Goal: Use online tool/utility: Utilize a website feature to perform a specific function

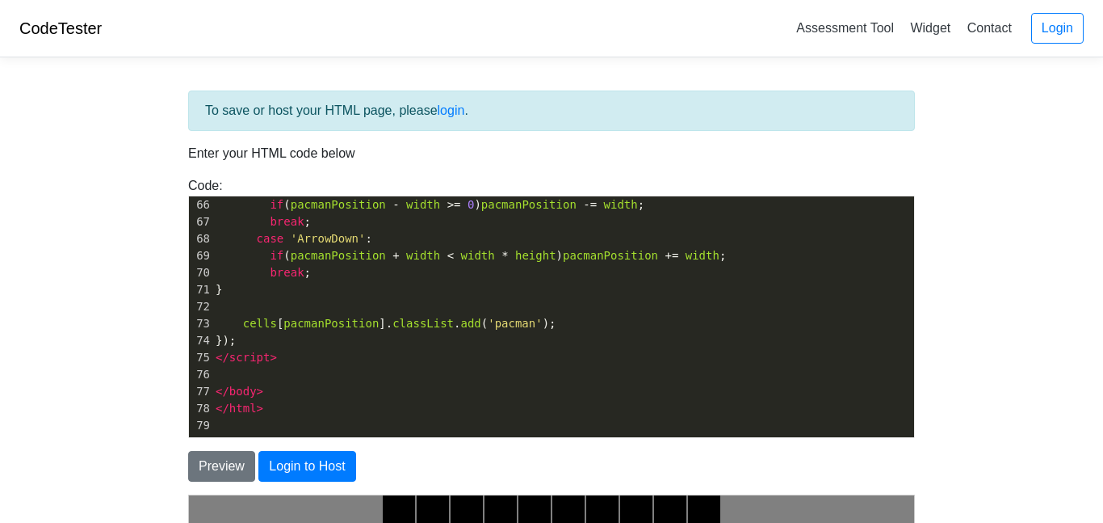
click at [312, 417] on pre "​" at bounding box center [563, 425] width 702 height 17
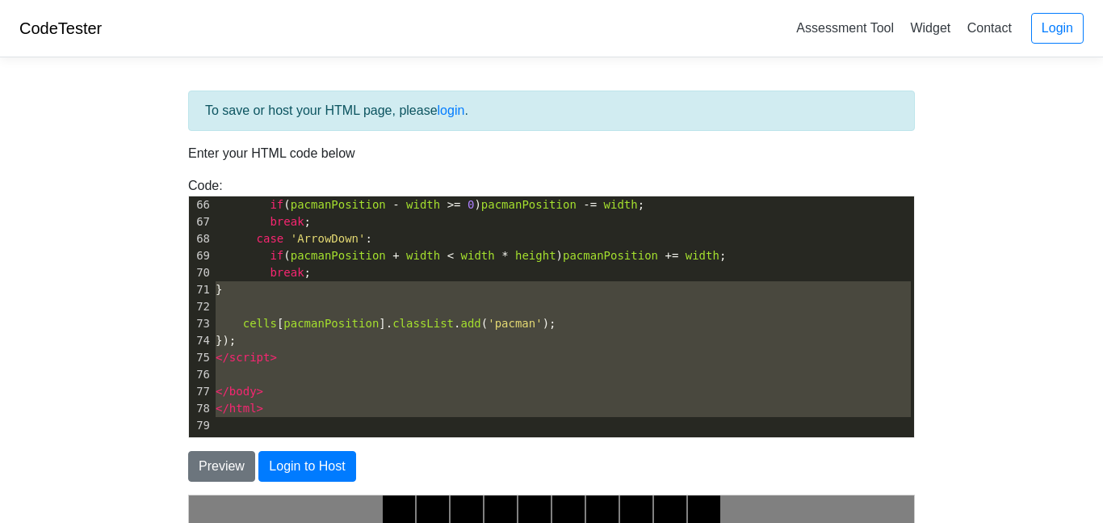
drag, startPoint x: 312, startPoint y: 417, endPoint x: 246, endPoint y: 146, distance: 278.4
click at [246, 146] on div "To save or host your HTML page, please login . Enter your HTML code below Code:…" at bounding box center [551, 456] width 751 height 733
type textarea "board.appendChild(cell); } const cells = document.querySelectorAll('.cell'); ce…"
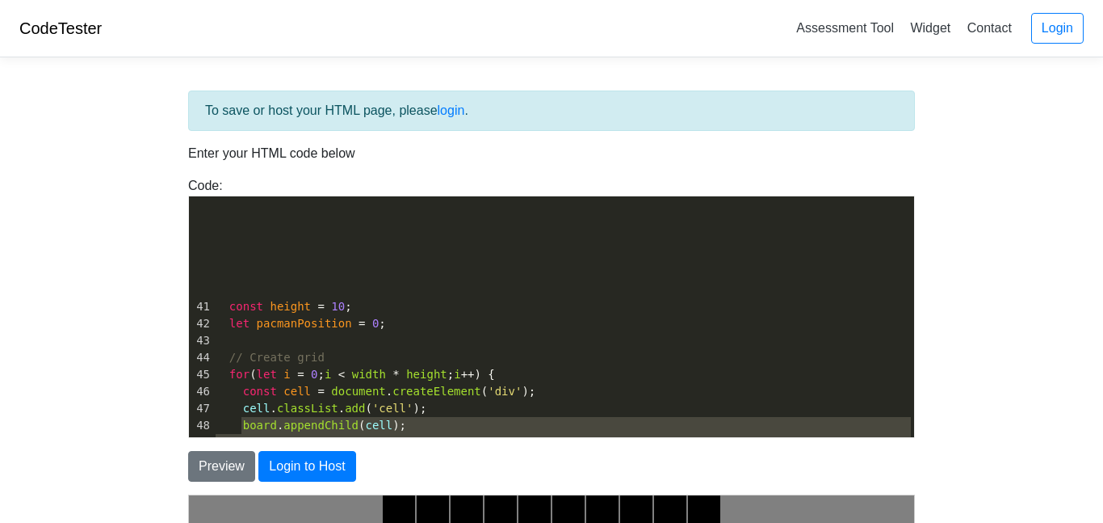
scroll to position [580, 0]
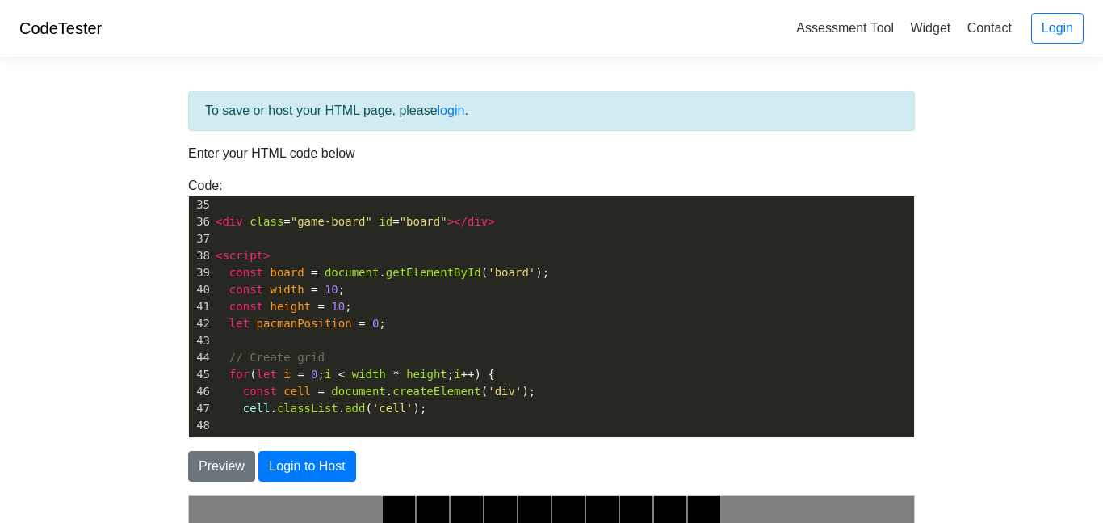
click at [271, 418] on pre at bounding box center [563, 425] width 702 height 17
click at [262, 417] on pre at bounding box center [563, 425] width 702 height 17
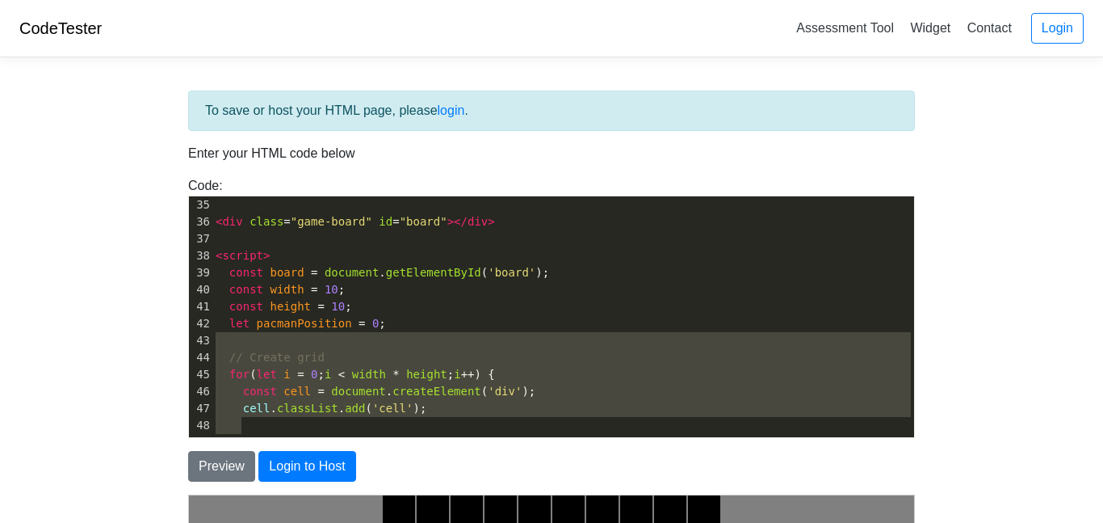
type textarea "const height = 10; let pacmanPosition = 0; // Create grid for (let i = 0; i < w…"
drag, startPoint x: 262, startPoint y: 417, endPoint x: 231, endPoint y: 312, distance: 109.6
click at [231, 312] on div "25 background-color : black ; 26 } 27 ​ 28 .pacman { 29 background-color : yell…" at bounding box center [563, 230] width 702 height 407
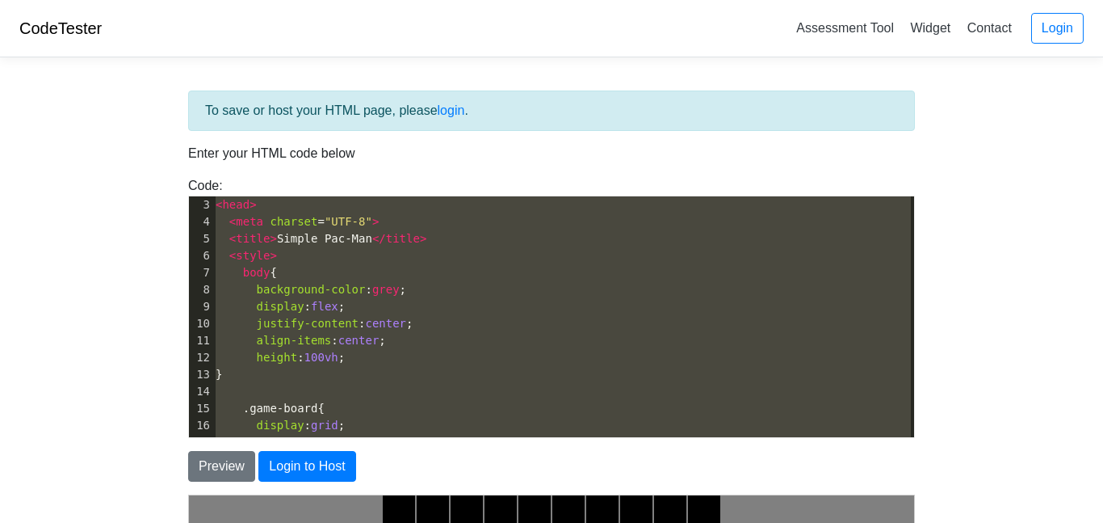
scroll to position [20, 0]
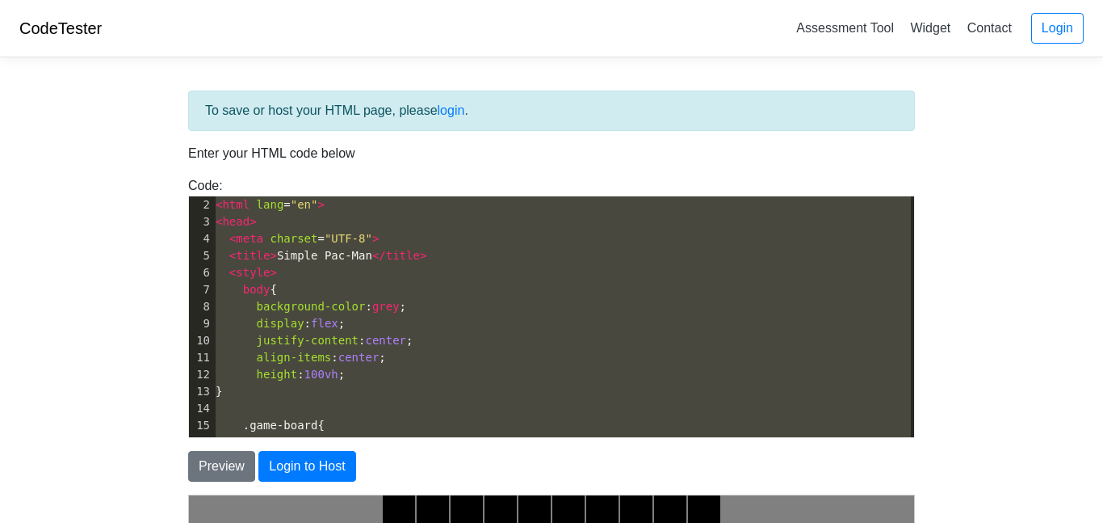
type textarea "<!DOCTYPE html> <html lang="en"> <head> <meta charset="UTF-8"> <title>Simple Pa…"
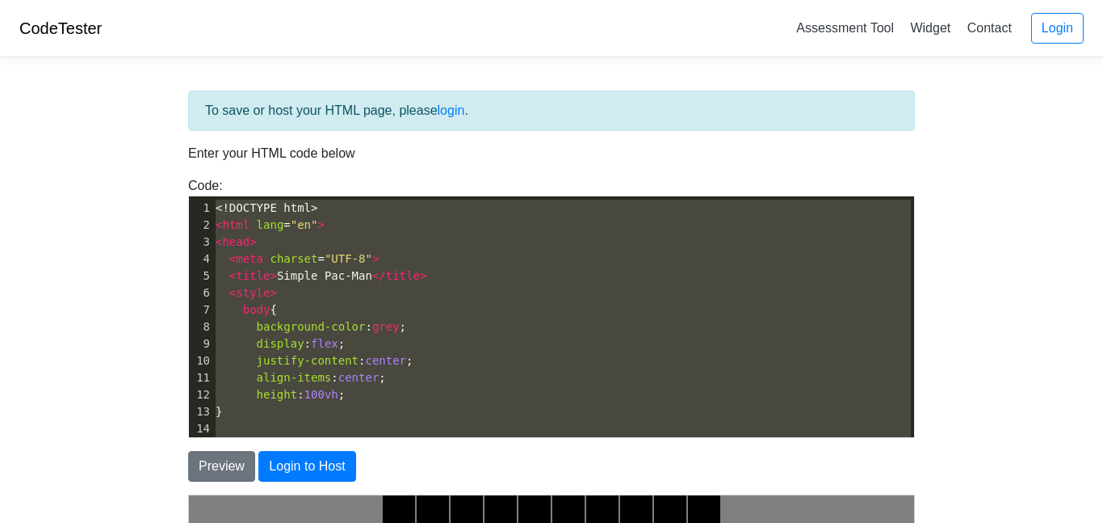
drag, startPoint x: 308, startPoint y: 424, endPoint x: 210, endPoint y: 189, distance: 254.5
click at [210, 189] on div "Code: <!DOCTYPE html> <html> <head> <title>Test</title> </head> <body> <h1>Hell…" at bounding box center [551, 307] width 751 height 262
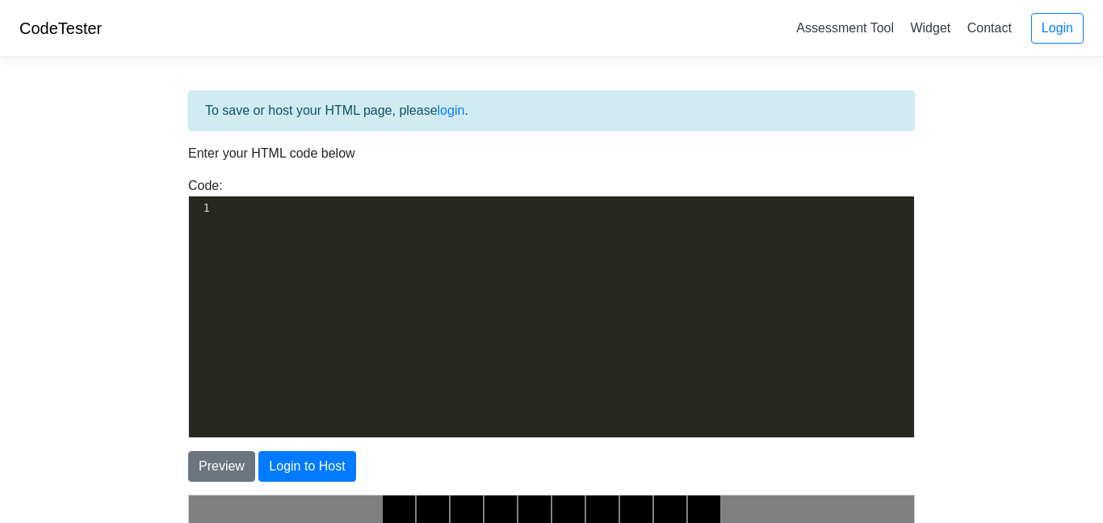
scroll to position [1021, 0]
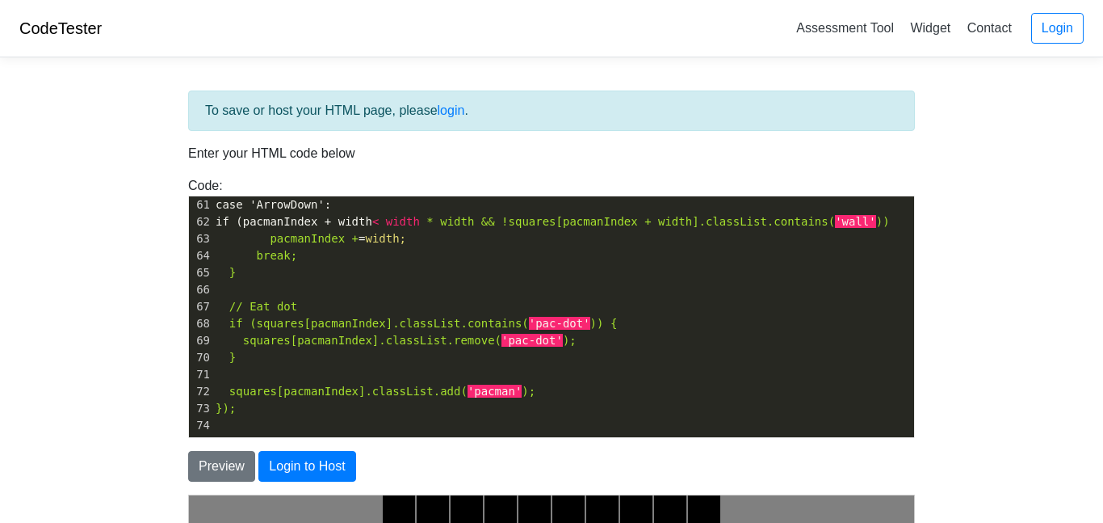
click at [481, 388] on span "'pacman'" at bounding box center [495, 390] width 54 height 13
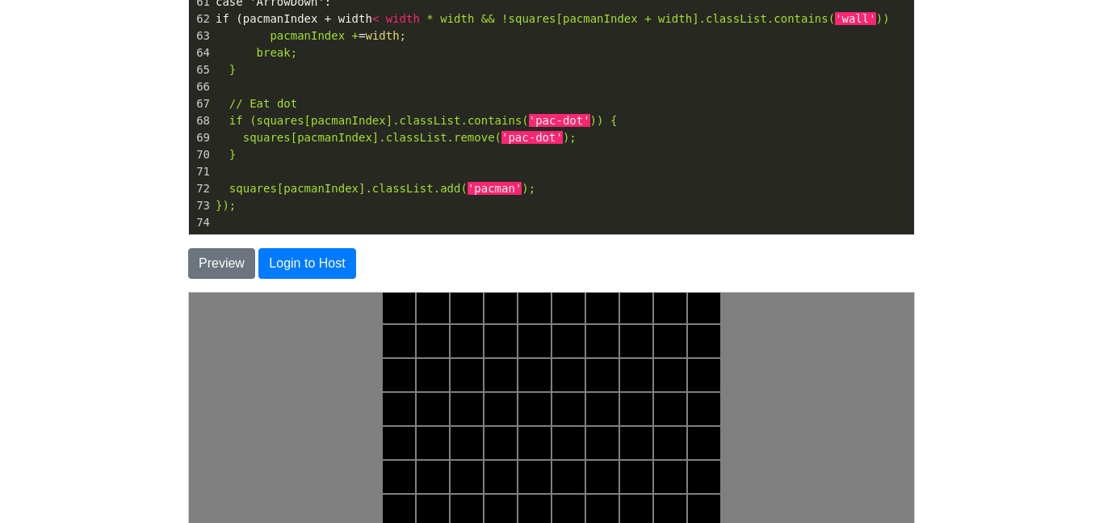
scroll to position [0, 0]
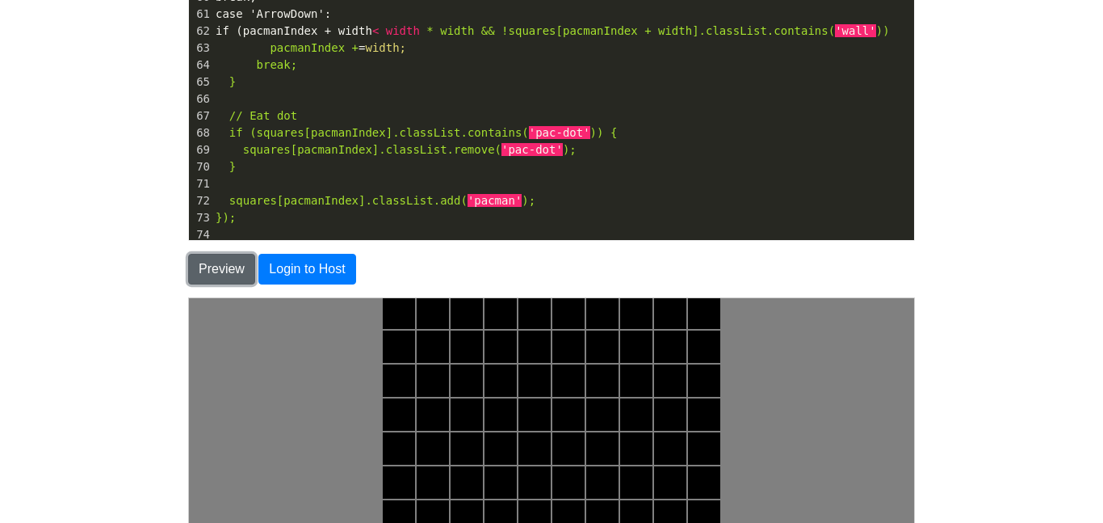
click at [216, 257] on button "Preview" at bounding box center [221, 269] width 67 height 31
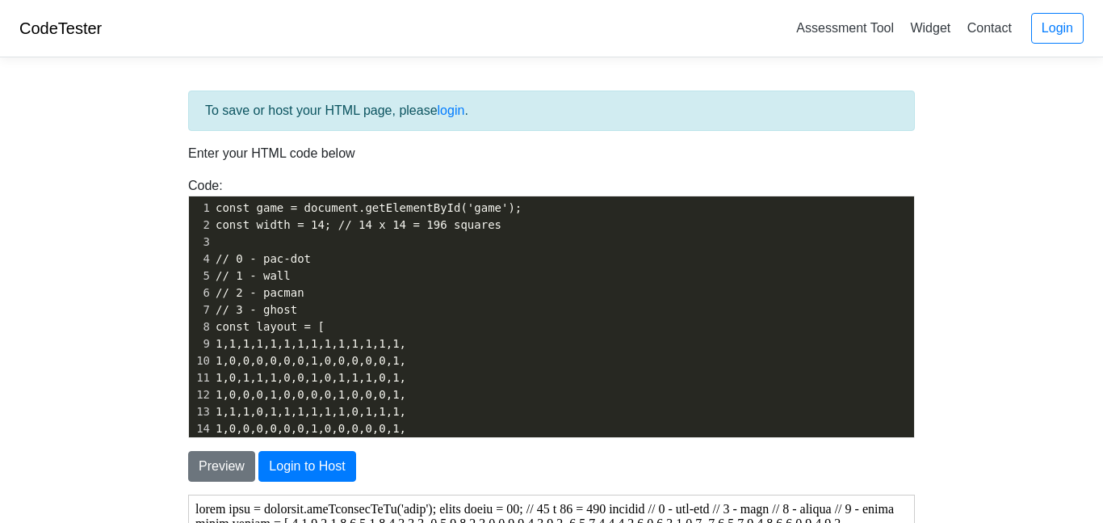
click at [217, 207] on span "const game = document.getElementById('game');" at bounding box center [369, 207] width 306 height 13
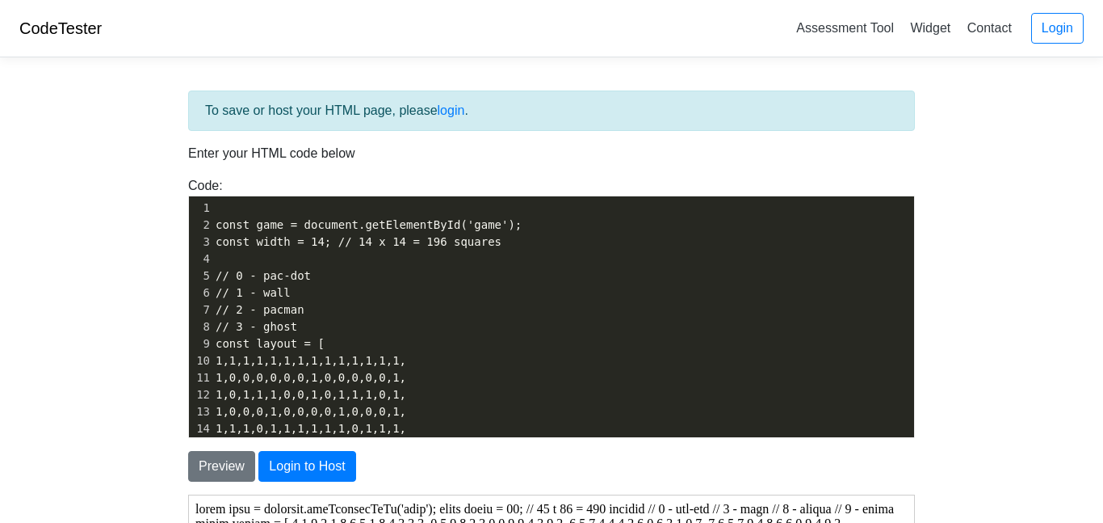
click at [218, 206] on pre "​" at bounding box center [563, 207] width 702 height 17
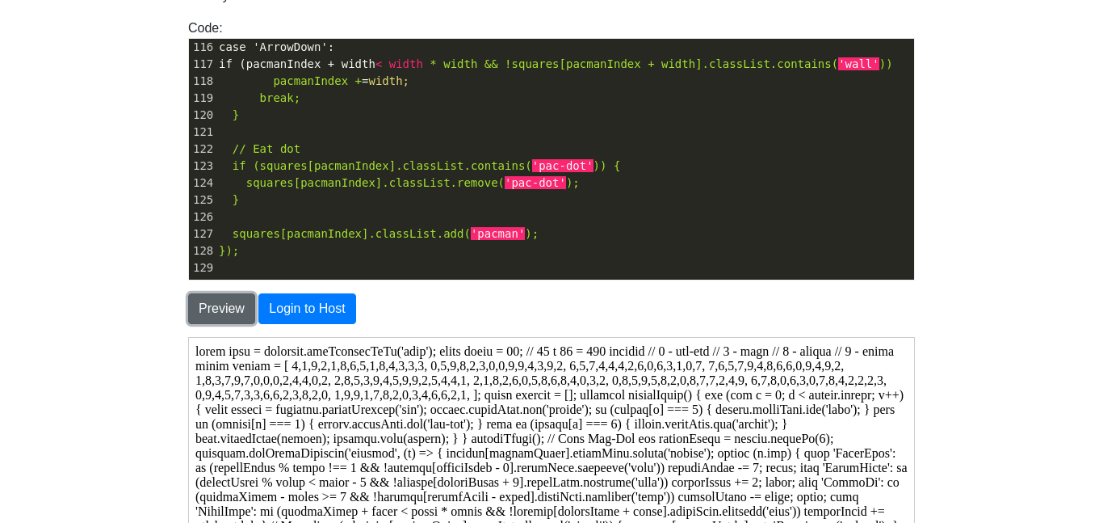
click at [216, 322] on button "Preview" at bounding box center [221, 308] width 67 height 31
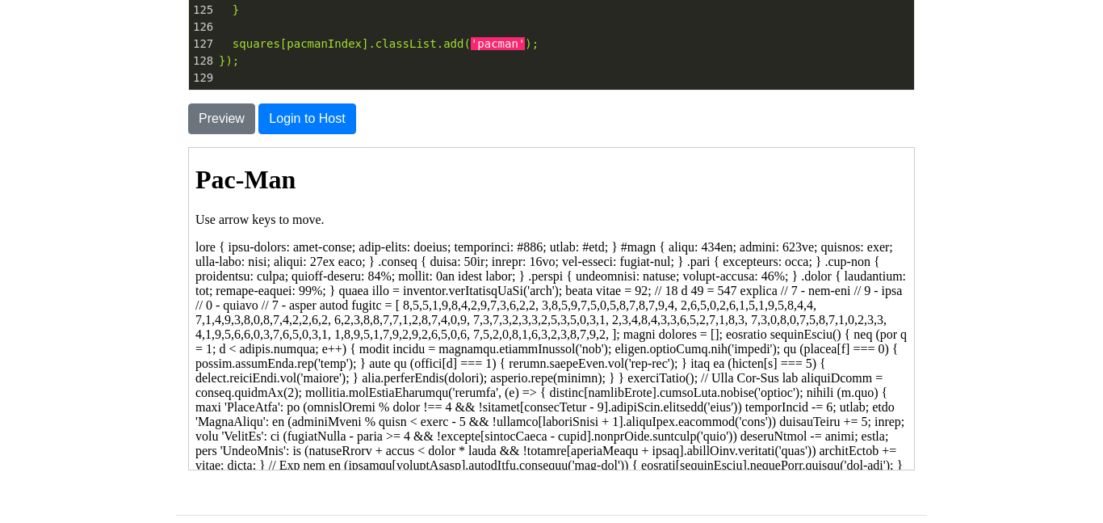
click at [269, 226] on p "Use arrow keys to move." at bounding box center [551, 219] width 712 height 15
click at [287, 241] on body "Pac-Man Use arrow keys to move." at bounding box center [551, 324] width 712 height 321
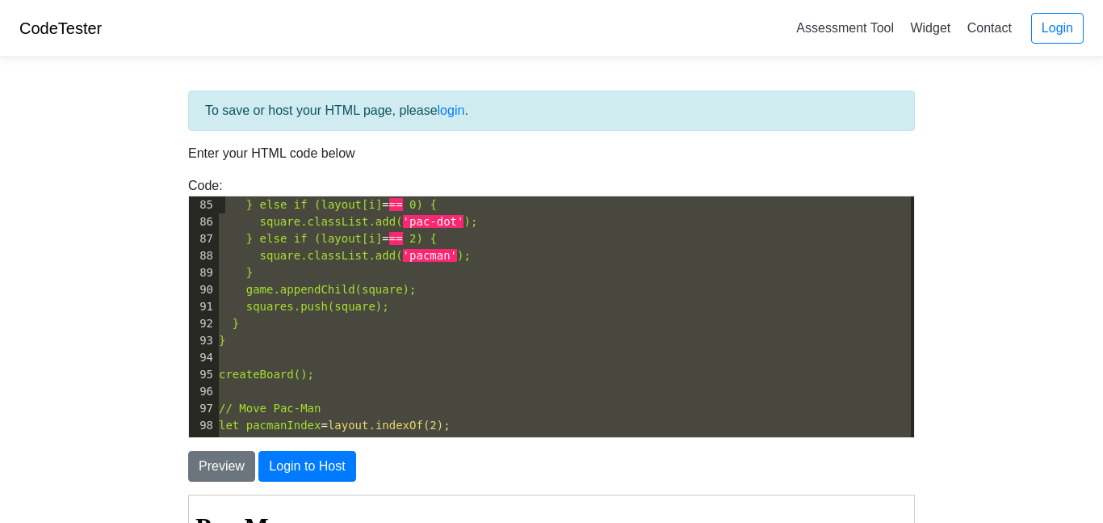
scroll to position [1377, 0]
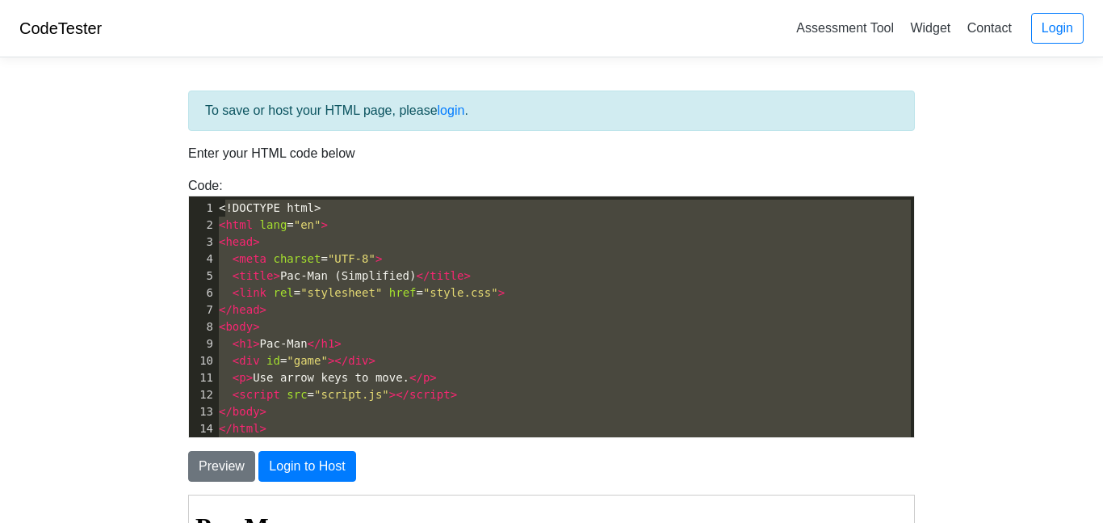
type textarea "<!DOCTYPE html> <html lang="en"> <head> <meta charset="UTF-8"> <title>Pac-Man (…"
drag, startPoint x: 296, startPoint y: 425, endPoint x: 225, endPoint y: 174, distance: 261.0
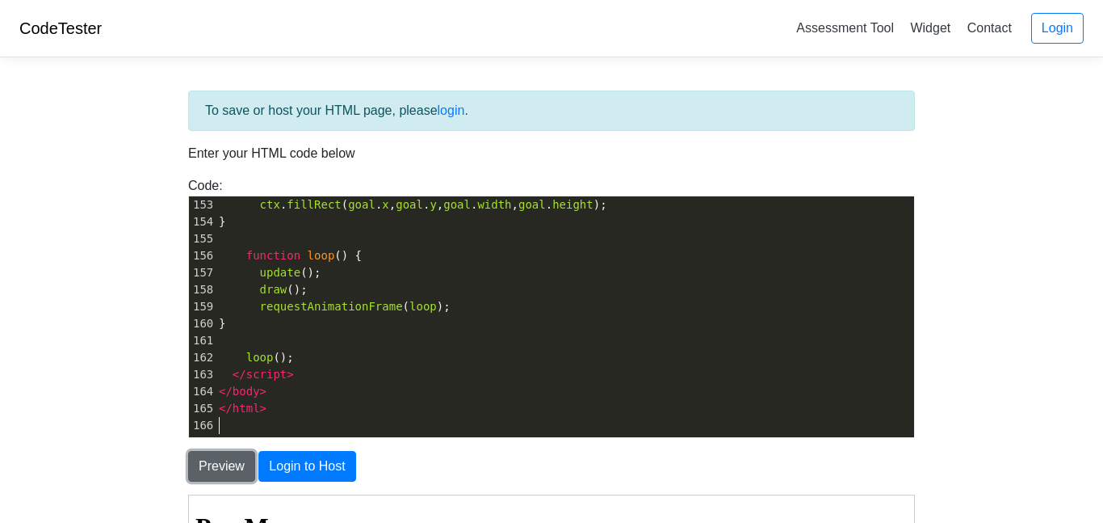
click at [212, 465] on button "Preview" at bounding box center [221, 466] width 67 height 31
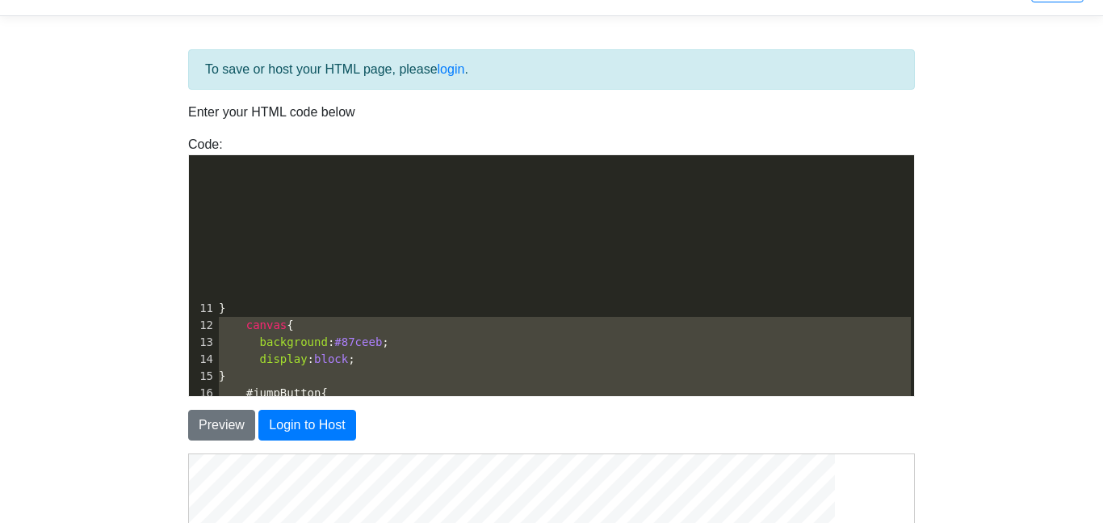
type textarea "<!LOREMIP dolo> <sita cons="ad"> <elit> <sedd eiusmod="TEM-8"> <incid>Utlabo Et…"
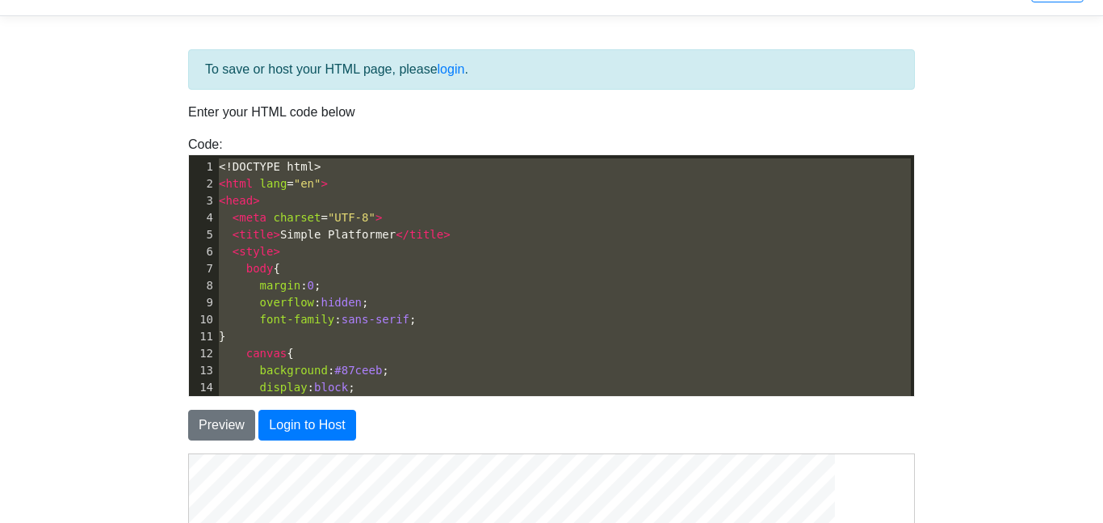
drag, startPoint x: 240, startPoint y: 382, endPoint x: 216, endPoint y: 110, distance: 273.3
click at [380, 356] on pre "canvas {" at bounding box center [565, 353] width 699 height 17
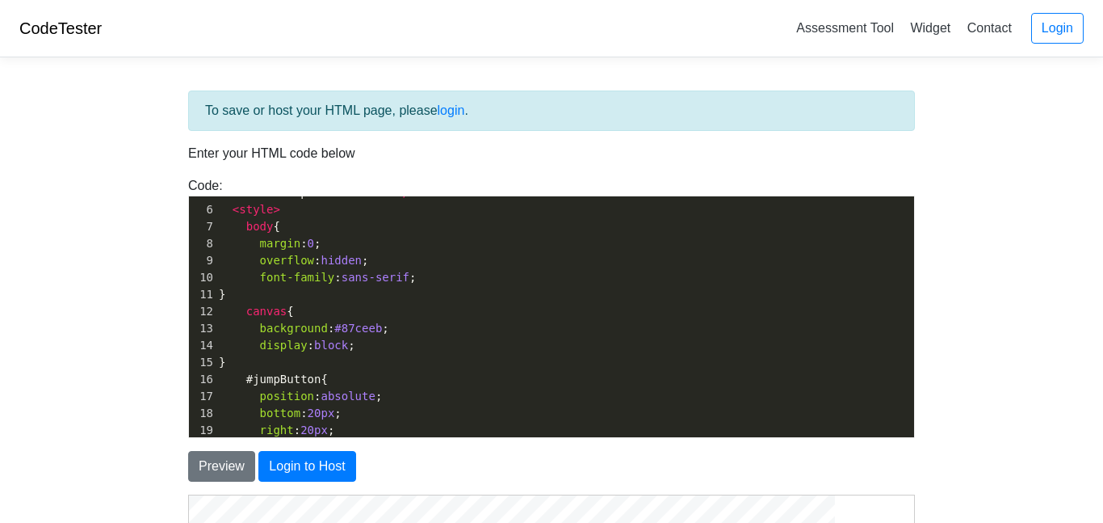
scroll to position [236, 0]
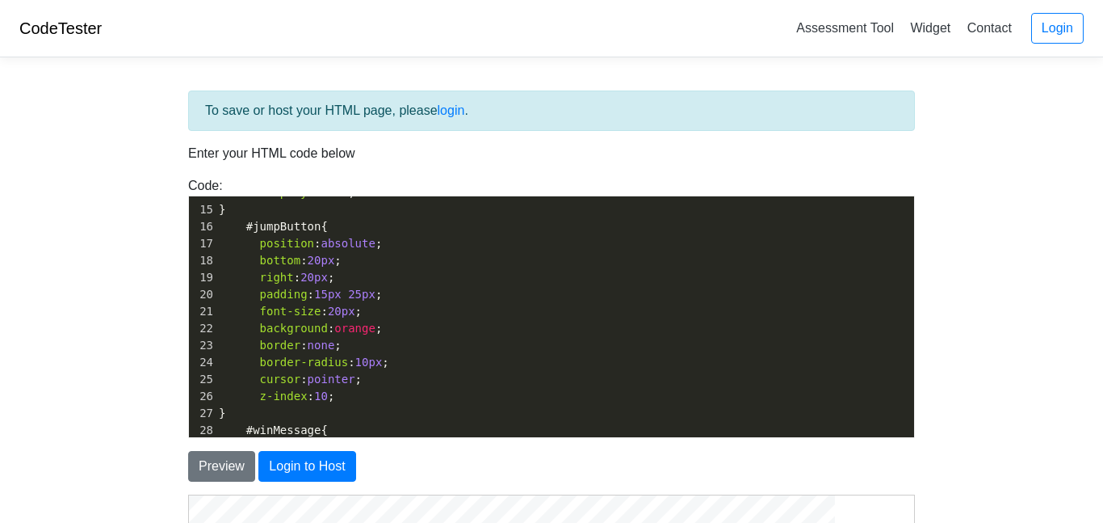
click at [431, 299] on pre "padding : 15px 25px ;" at bounding box center [565, 294] width 699 height 17
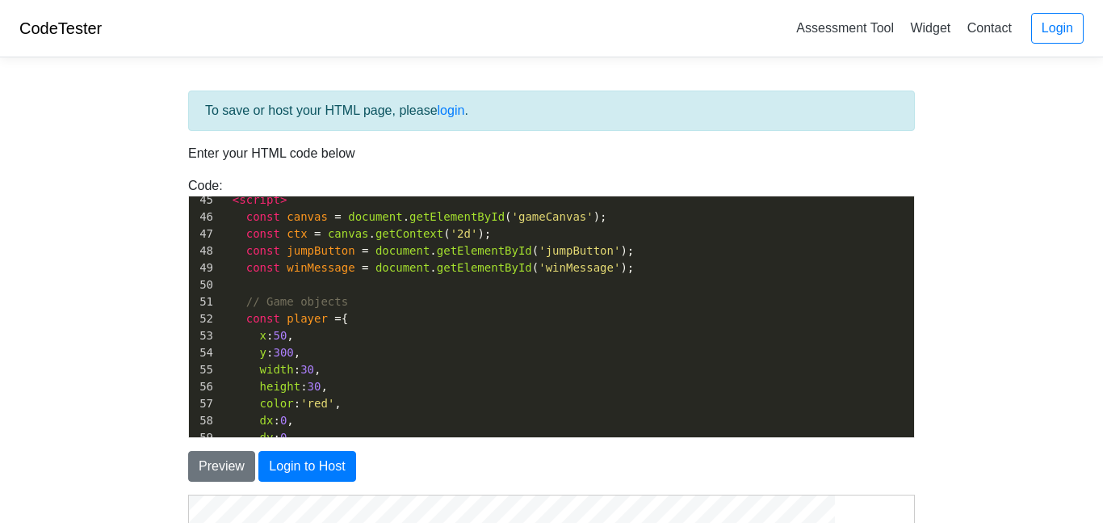
scroll to position [766, 0]
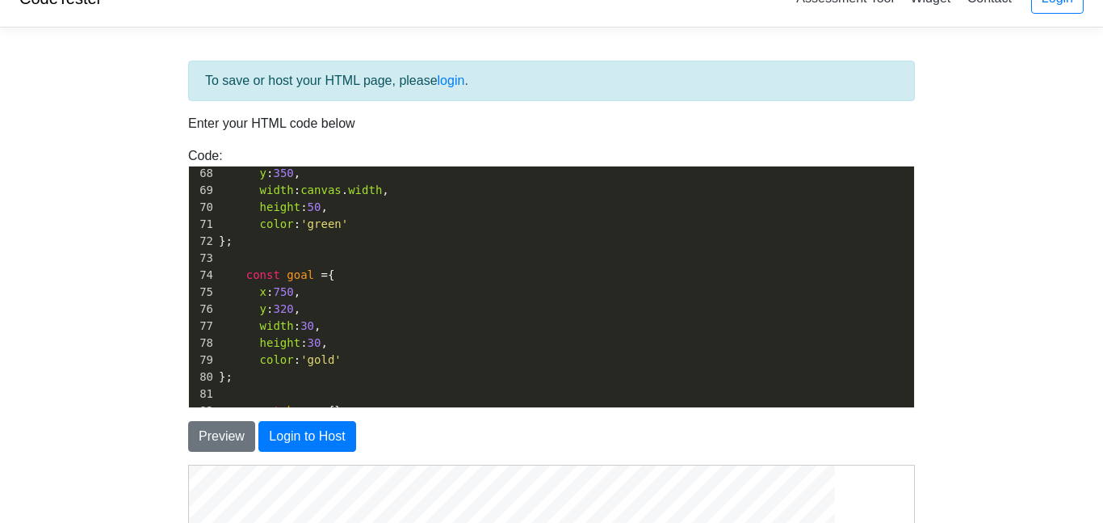
click at [397, 246] on pre "};" at bounding box center [565, 241] width 699 height 17
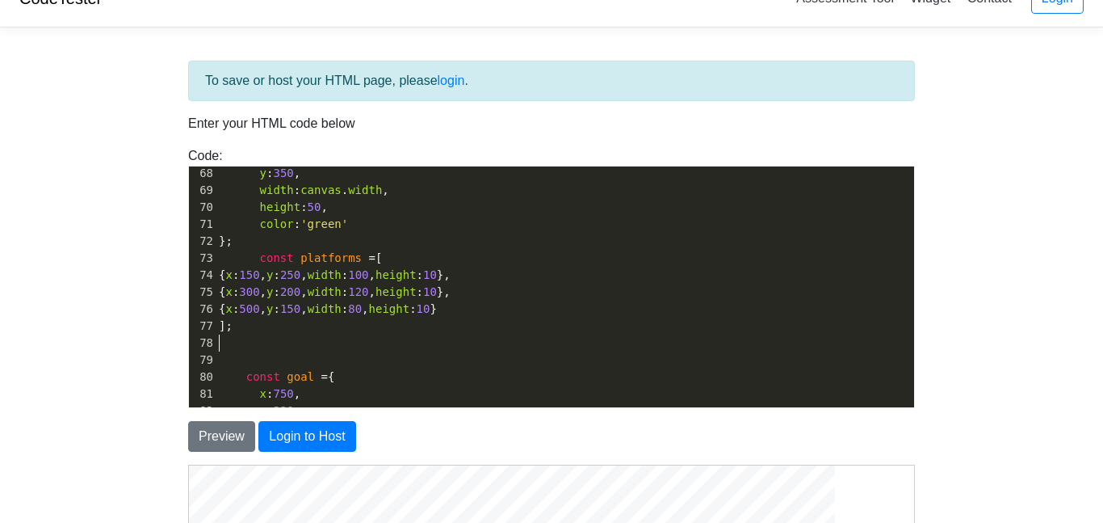
click at [227, 273] on span "{ x : 150 , y : 250 , width : 100 , height : 10 }," at bounding box center [335, 274] width 232 height 13
click at [225, 292] on span "{ x : 300 , y : 200 , width : 120 , height : 10 }," at bounding box center [335, 291] width 232 height 13
click at [222, 306] on span "{ x : 500 , y : 150 , width : 80 , height : 10 }" at bounding box center [328, 308] width 218 height 13
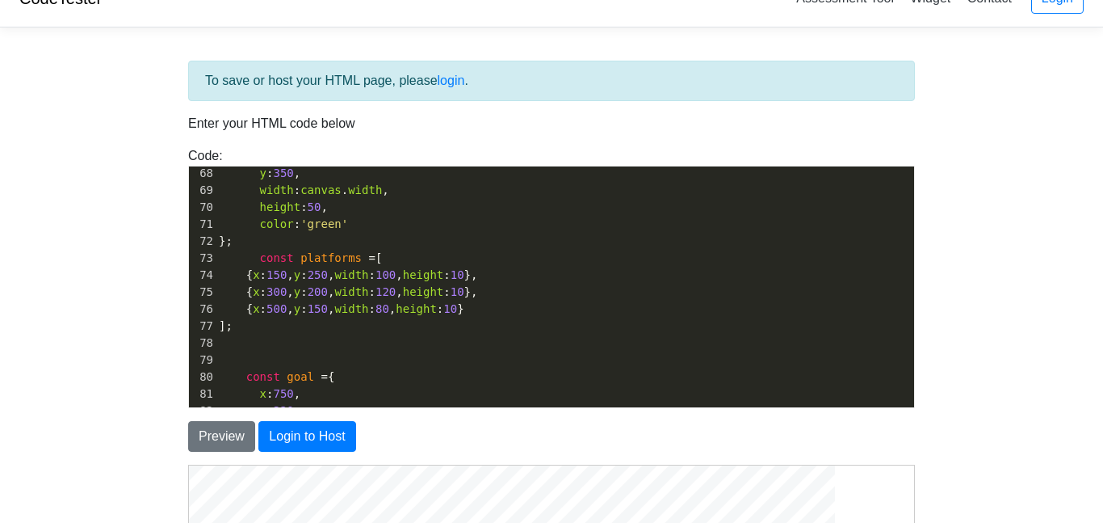
click at [216, 329] on pre "];" at bounding box center [565, 325] width 699 height 17
click at [244, 275] on span "{ x : 150 , y : 250 , width : 100 , height : 10 }," at bounding box center [348, 274] width 259 height 13
click at [250, 292] on span "{ x : 300 , y : 200 , width : 120 , height : 10 }," at bounding box center [348, 291] width 259 height 13
click at [249, 304] on span "{ x : 500 , y : 150 , width : 80 , height : 10 }" at bounding box center [342, 308] width 246 height 13
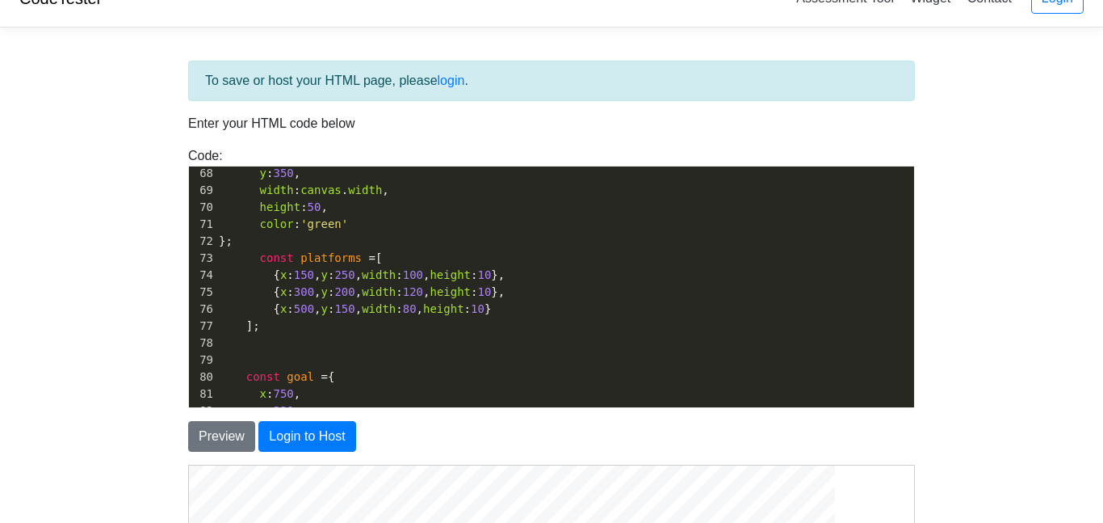
click at [275, 278] on span "{ x : 150 , y : 250 , width : 100 , height : 10 }," at bounding box center [362, 274] width 286 height 13
click at [541, 313] on pre "{ x : 500 , y : 150 , width : 80 , height : 10 }" at bounding box center [565, 308] width 699 height 17
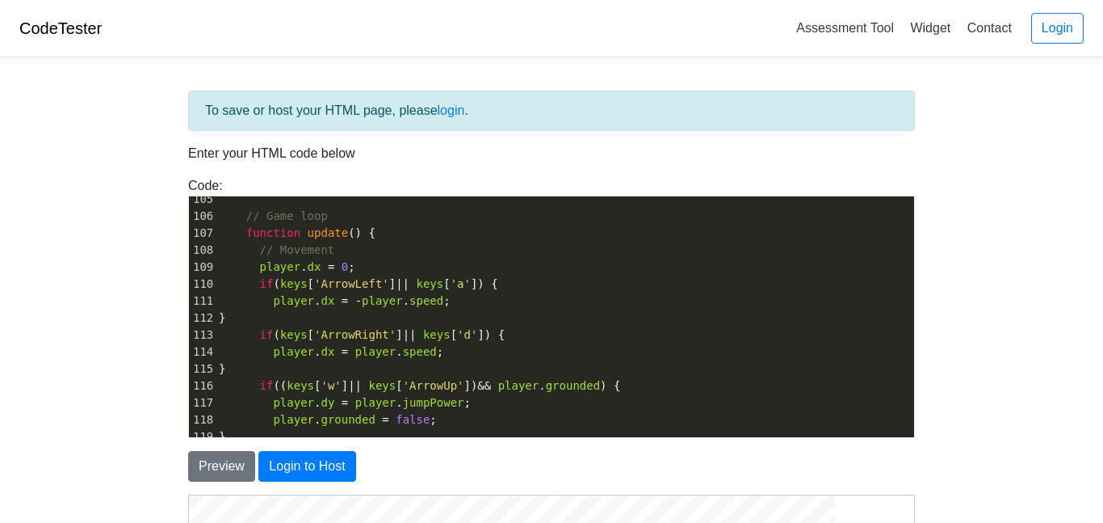
scroll to position [1803, 0]
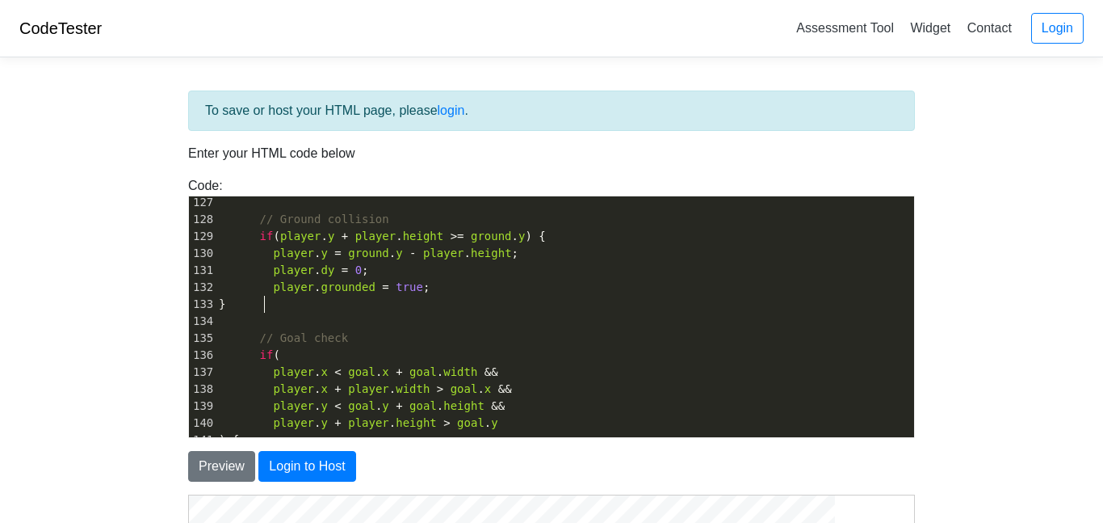
click at [353, 305] on pre "}" at bounding box center [565, 304] width 699 height 17
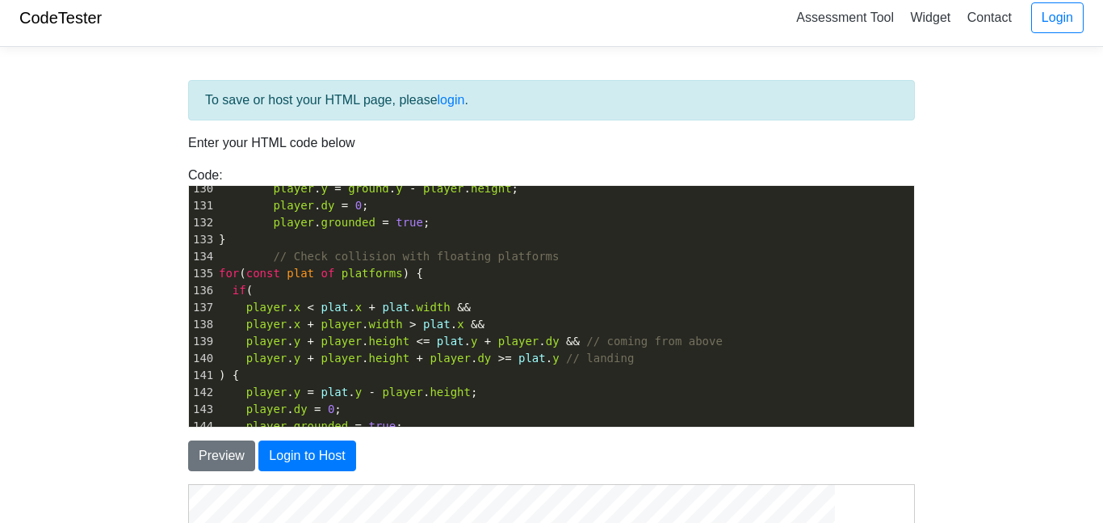
click at [223, 276] on span "for" at bounding box center [229, 273] width 20 height 13
click at [233, 296] on span "if" at bounding box center [240, 289] width 14 height 13
click at [243, 310] on span "player . x < plat . x + plat . width &&" at bounding box center [345, 306] width 252 height 13
click at [246, 328] on span "player" at bounding box center [266, 323] width 41 height 13
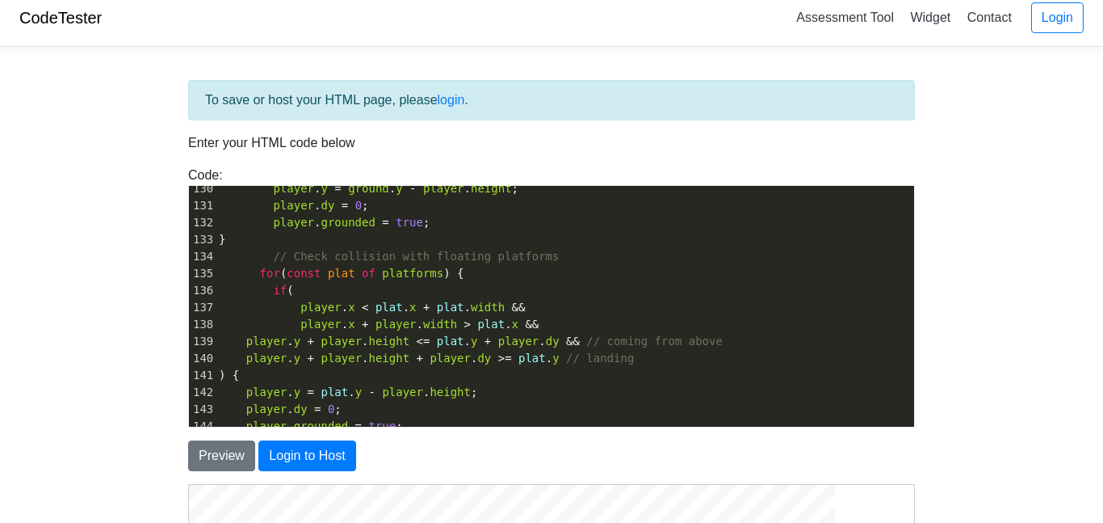
click at [246, 335] on span "player" at bounding box center [266, 340] width 41 height 13
click at [241, 361] on span "player . y + player . height + player . dy >= plat . y // landing" at bounding box center [426, 357] width 415 height 13
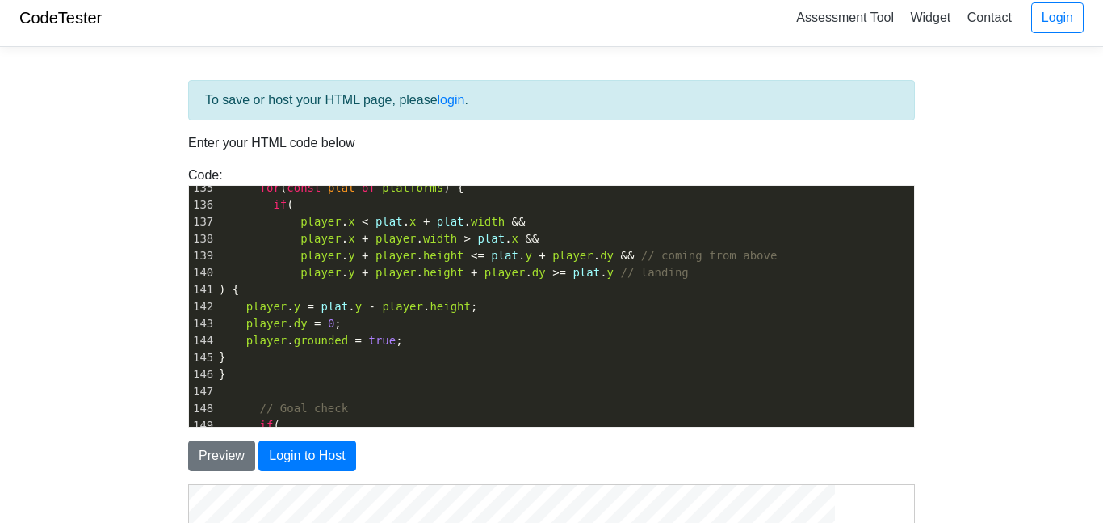
click at [232, 295] on span ") {" at bounding box center [229, 289] width 20 height 13
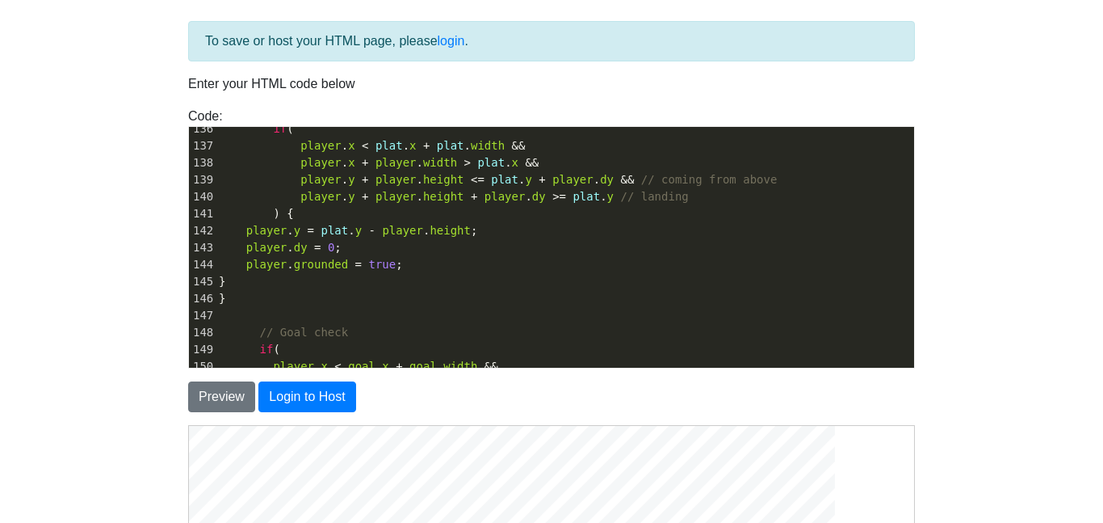
click at [246, 230] on span "player" at bounding box center [266, 230] width 41 height 13
click at [248, 249] on span "player" at bounding box center [266, 247] width 41 height 13
click at [246, 248] on span "player" at bounding box center [266, 247] width 41 height 13
click at [246, 269] on span "player" at bounding box center [266, 264] width 41 height 13
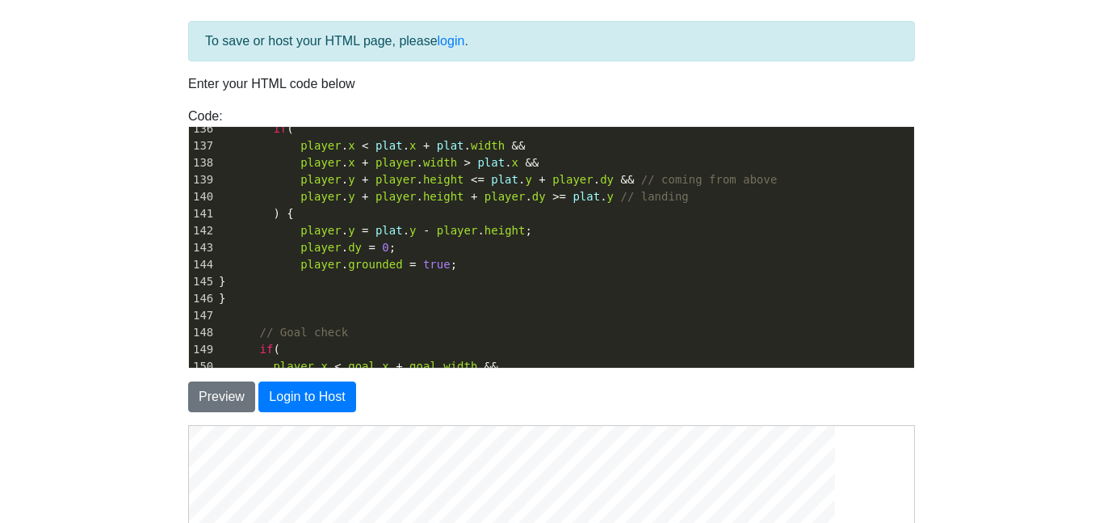
click at [226, 283] on span "}" at bounding box center [222, 281] width 7 height 13
click at [226, 279] on span "}" at bounding box center [222, 281] width 7 height 13
click at [223, 296] on span "}" at bounding box center [222, 298] width 7 height 13
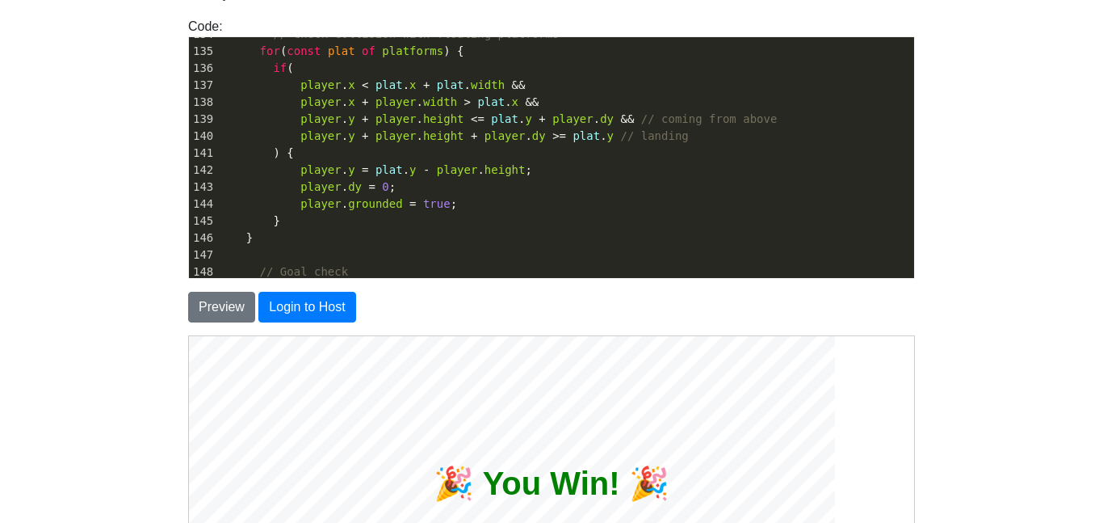
click at [237, 244] on span at bounding box center [232, 237] width 27 height 17
drag, startPoint x: 237, startPoint y: 244, endPoint x: 228, endPoint y: 241, distance: 10.2
click at [228, 241] on span at bounding box center [232, 237] width 27 height 17
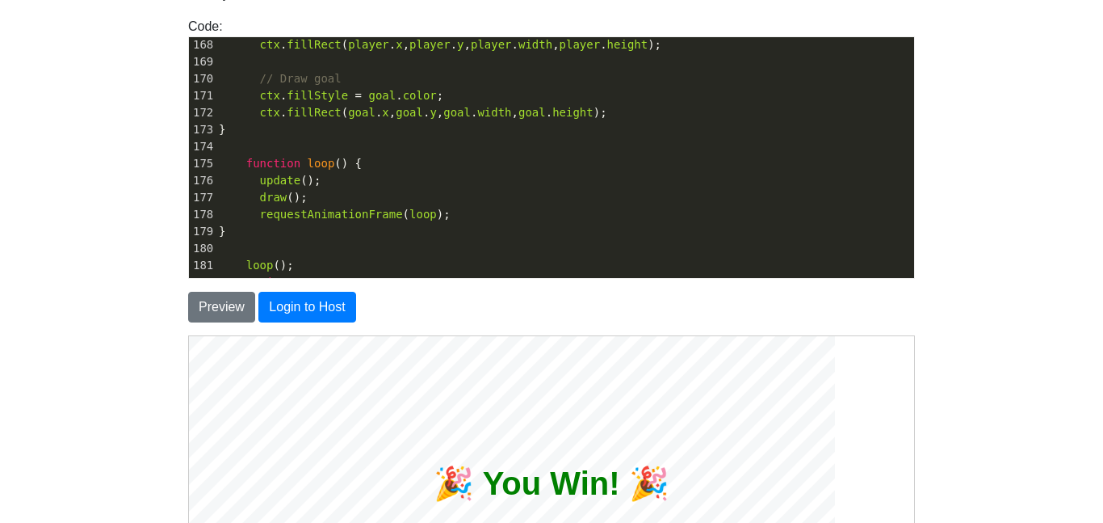
click at [357, 136] on pre "}" at bounding box center [565, 129] width 699 height 17
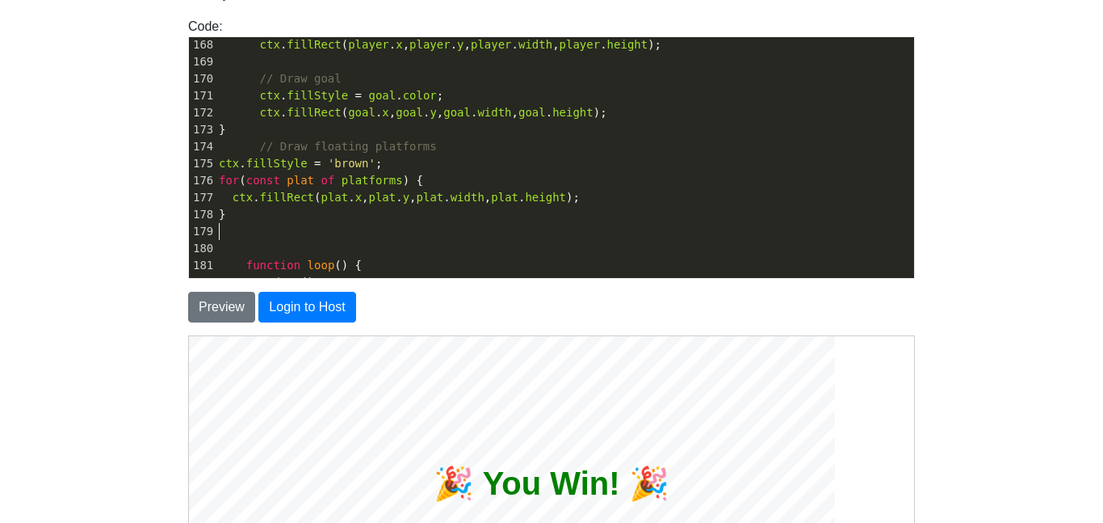
click at [219, 159] on span "ctx" at bounding box center [229, 163] width 20 height 13
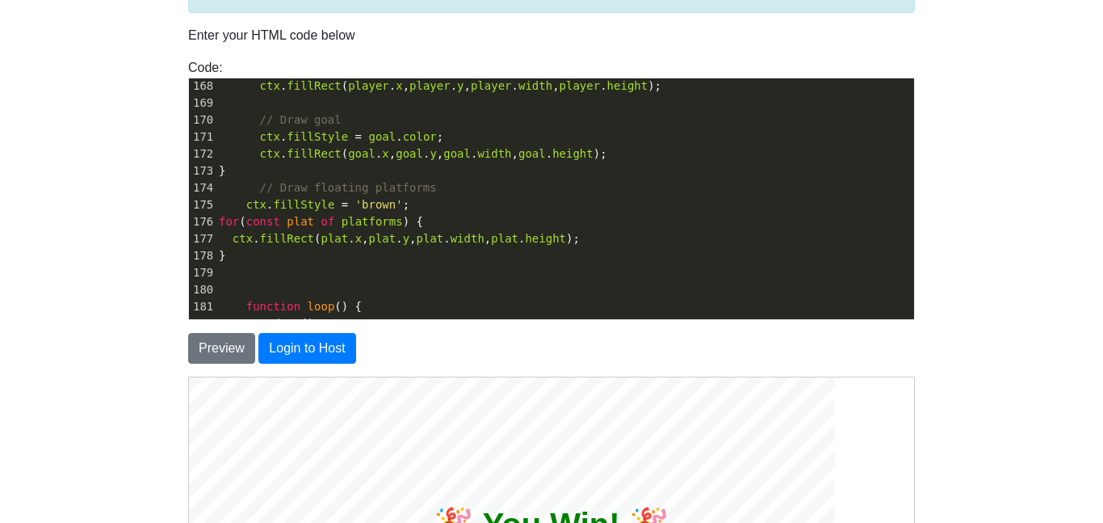
click at [243, 204] on span at bounding box center [232, 204] width 27 height 17
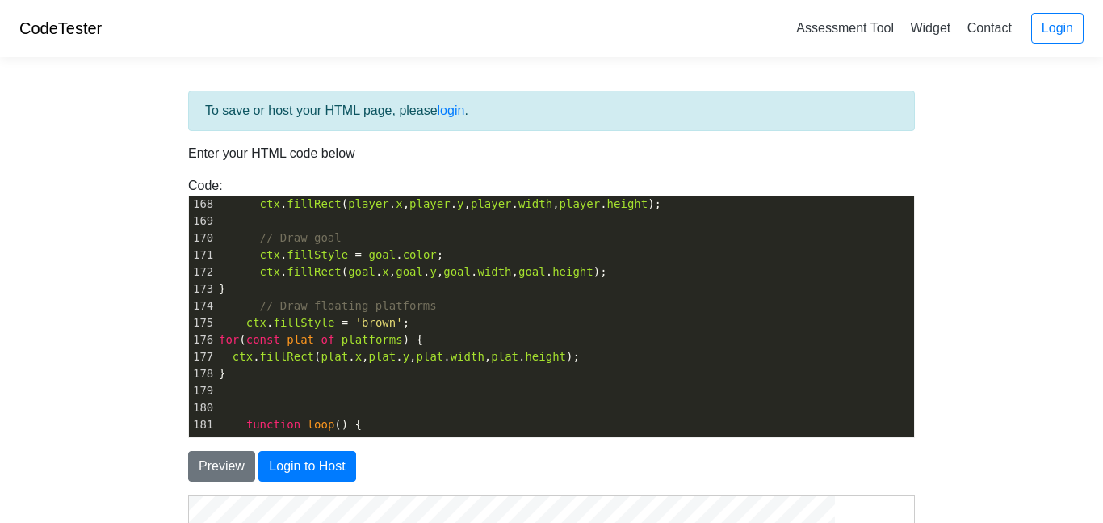
click at [241, 321] on span at bounding box center [232, 322] width 27 height 17
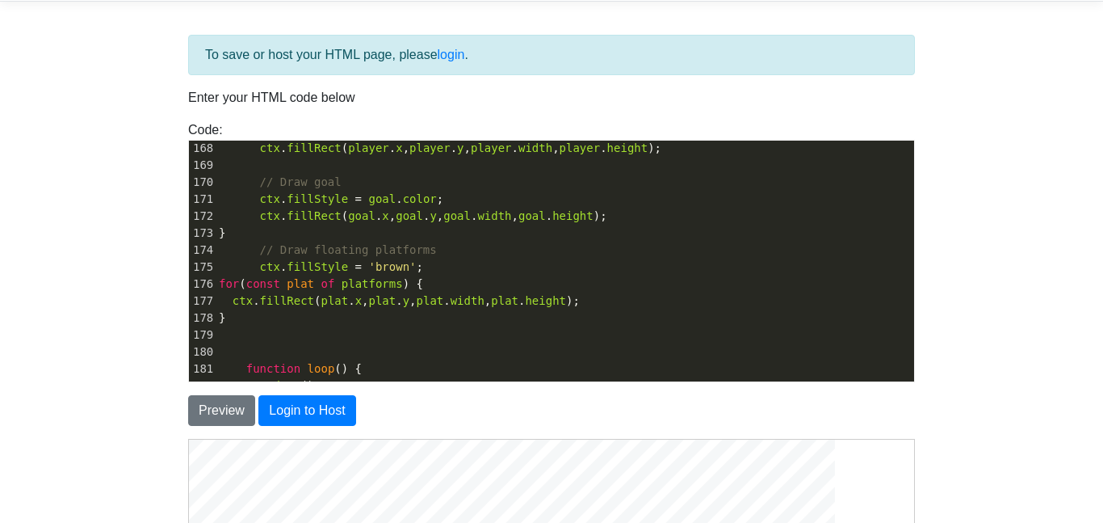
click at [222, 283] on span "for" at bounding box center [229, 283] width 20 height 13
click at [233, 302] on span "ctx" at bounding box center [243, 300] width 20 height 13
click at [243, 287] on span at bounding box center [232, 283] width 27 height 17
click at [254, 304] on span "ctx . fillRect ( plat . x , plat . y , plat . width , plat . height );" at bounding box center [413, 300] width 388 height 13
click at [220, 319] on span "}" at bounding box center [222, 317] width 7 height 13
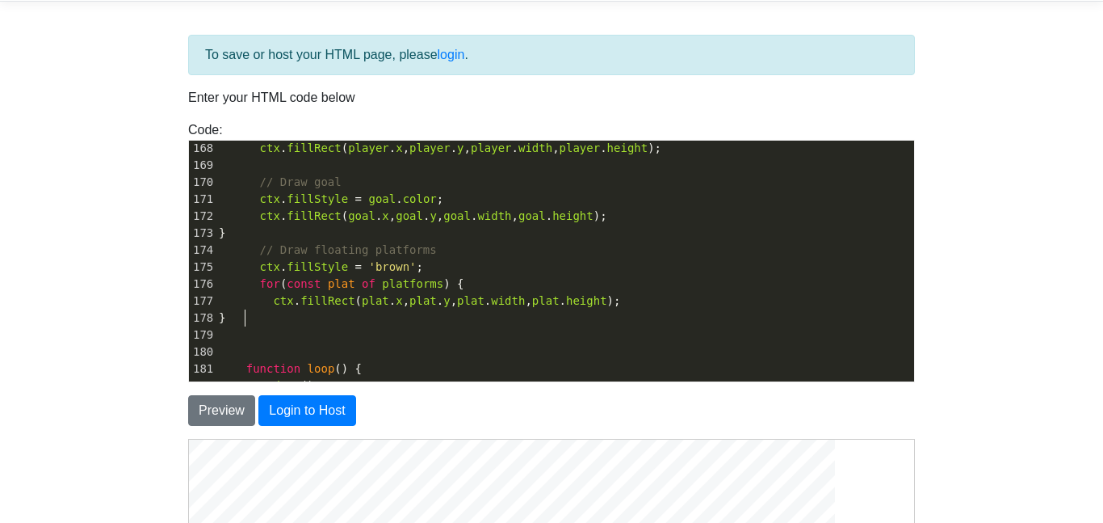
click at [277, 322] on pre "}" at bounding box center [565, 317] width 699 height 17
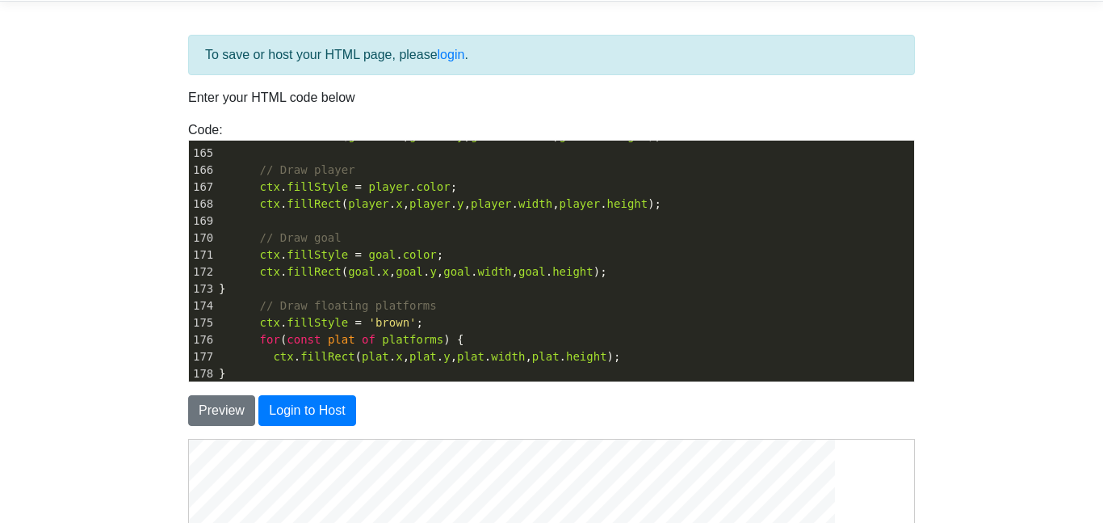
scroll to position [2754, 0]
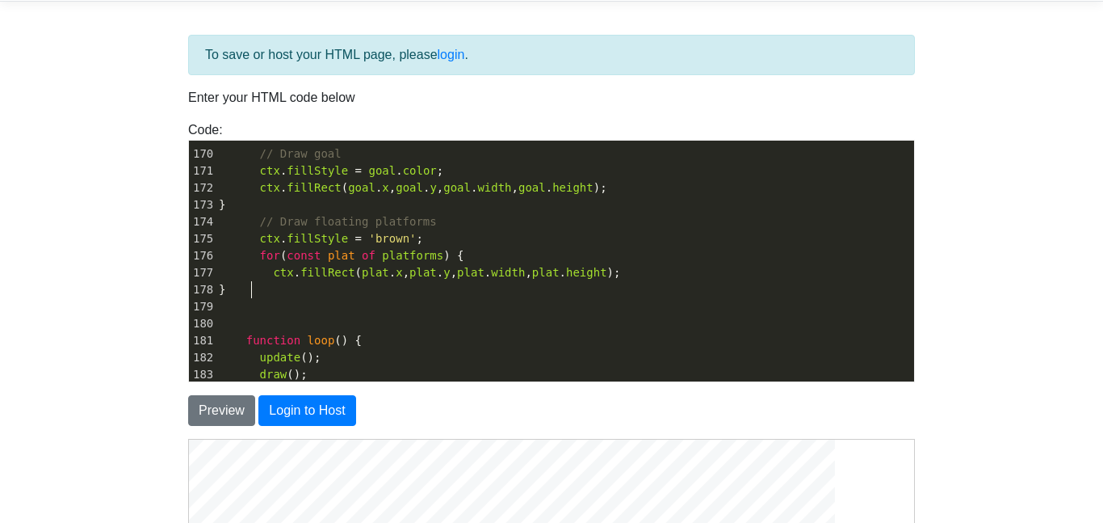
click at [281, 206] on pre "}" at bounding box center [565, 204] width 699 height 17
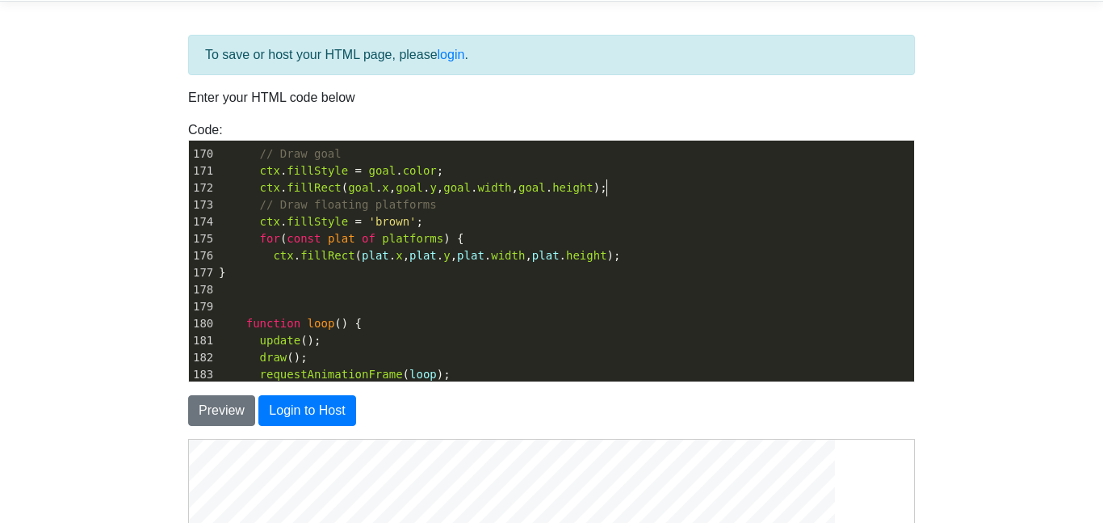
click at [226, 274] on span "}" at bounding box center [222, 272] width 7 height 13
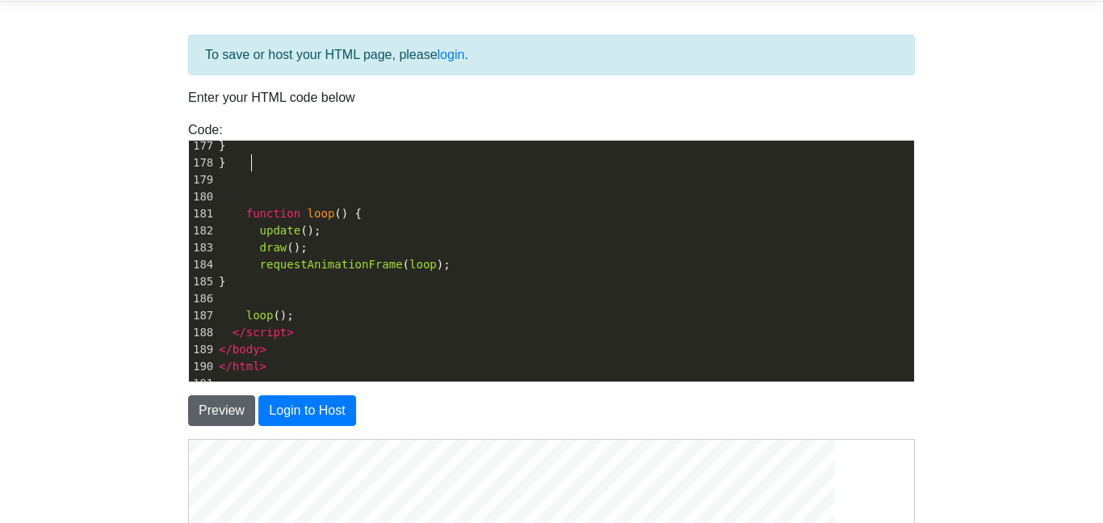
type textarea "}"
click at [225, 409] on button "Preview" at bounding box center [221, 410] width 67 height 31
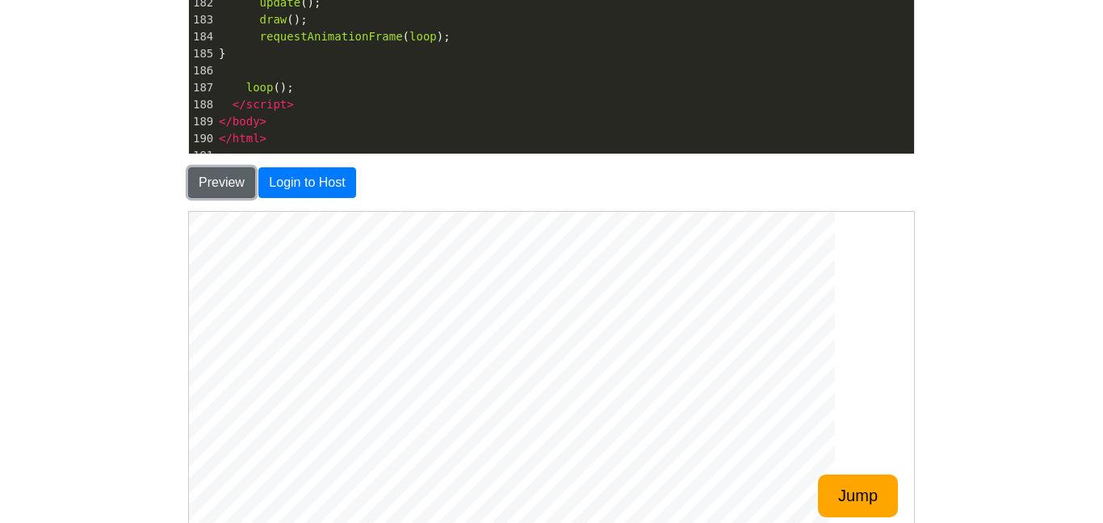
click at [215, 191] on button "Preview" at bounding box center [221, 182] width 67 height 31
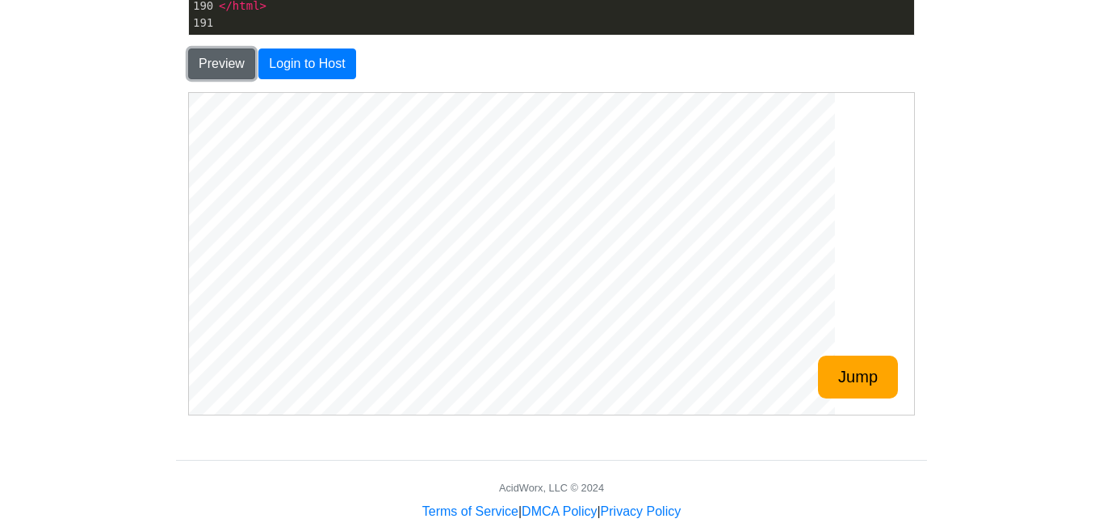
click at [223, 62] on button "Preview" at bounding box center [221, 63] width 67 height 31
click at [833, 394] on button "Jump" at bounding box center [857, 376] width 80 height 43
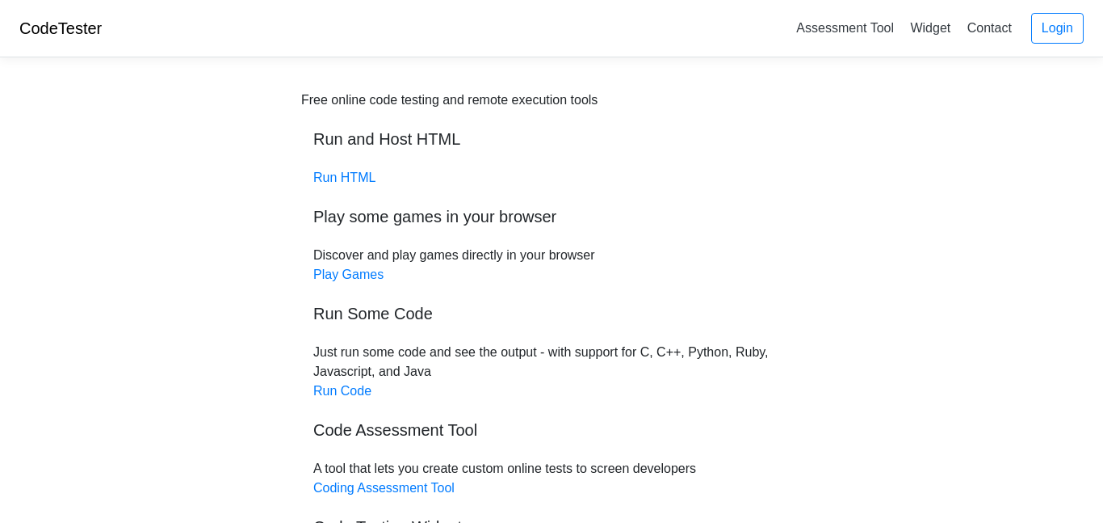
click at [321, 178] on link "Run HTML" at bounding box center [344, 177] width 62 height 14
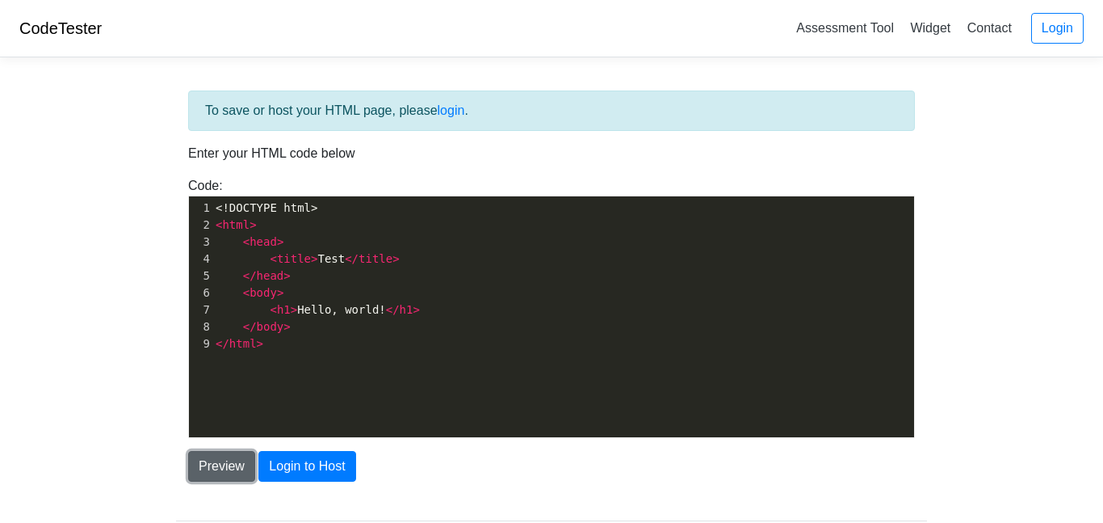
click at [224, 461] on button "Preview" at bounding box center [221, 466] width 67 height 31
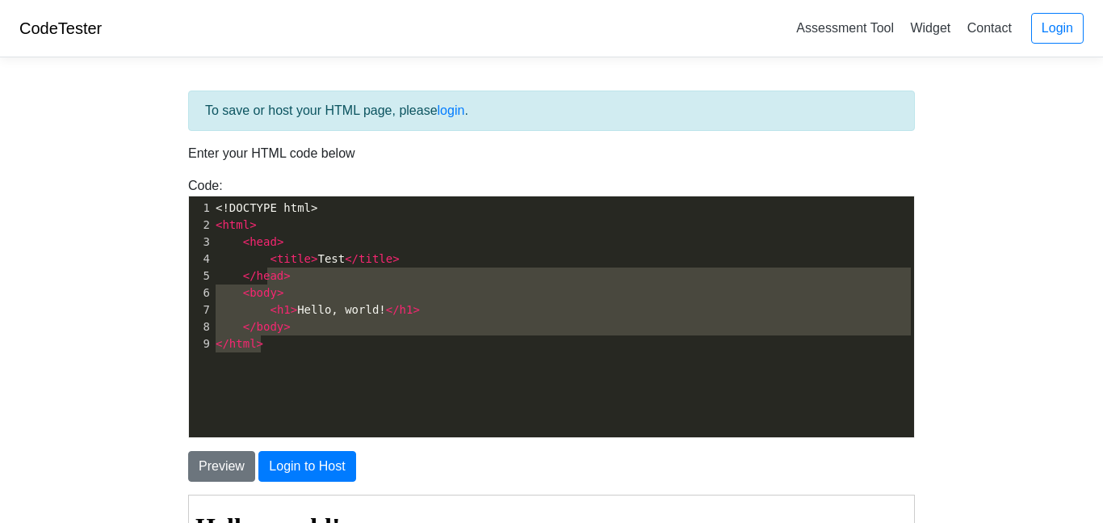
type textarea "<title>Test</title> </head> <body> <h1>Hello, world!</h1> </body> </html>"
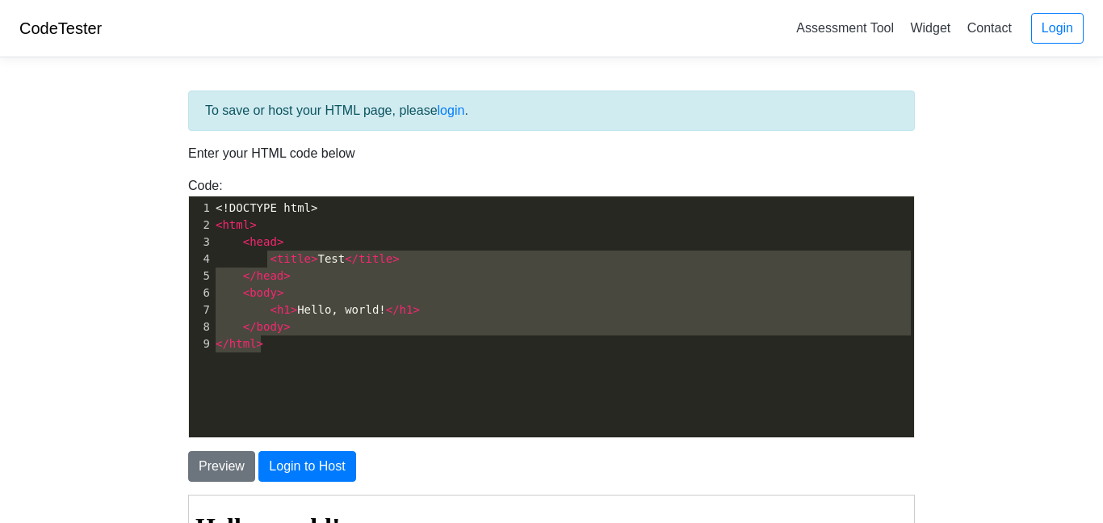
drag, startPoint x: 287, startPoint y: 343, endPoint x: 267, endPoint y: 265, distance: 80.7
click at [267, 265] on div "1 <!DOCTYPE html> 2 < html > 3 < head > 4 < title > Test </ title > 5 </ head >…" at bounding box center [563, 275] width 702 height 153
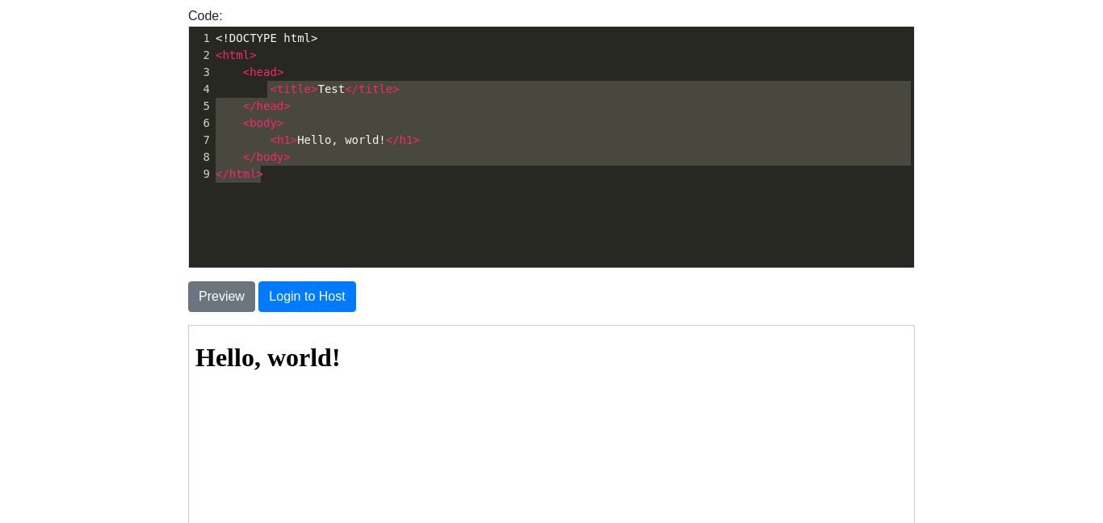
scroll to position [166, 0]
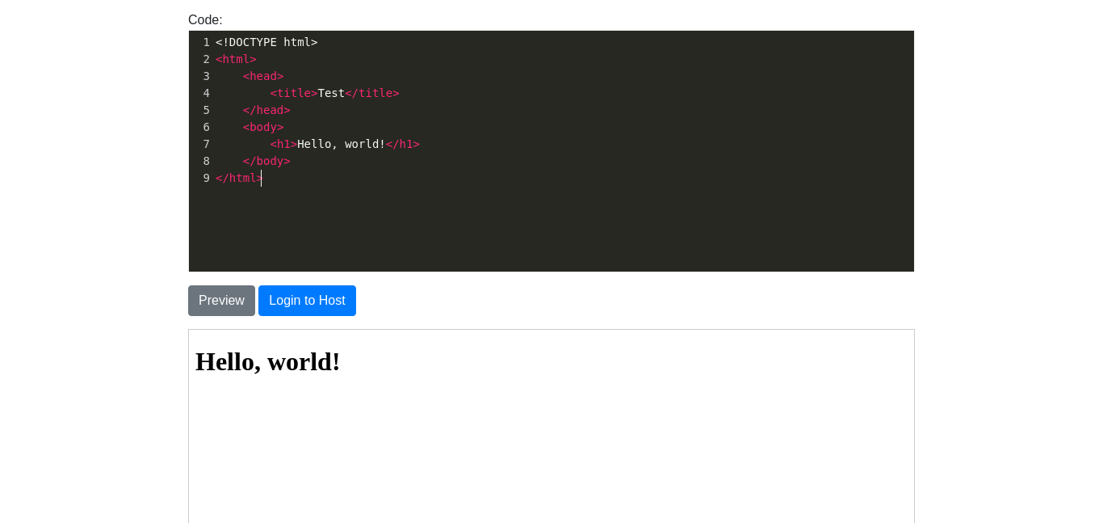
click at [296, 180] on pre "</ html >" at bounding box center [563, 178] width 702 height 17
click at [294, 181] on pre "</ html >" at bounding box center [563, 178] width 702 height 17
click at [375, 147] on span "< h1 > Hello, world! </ h1 >" at bounding box center [318, 143] width 204 height 13
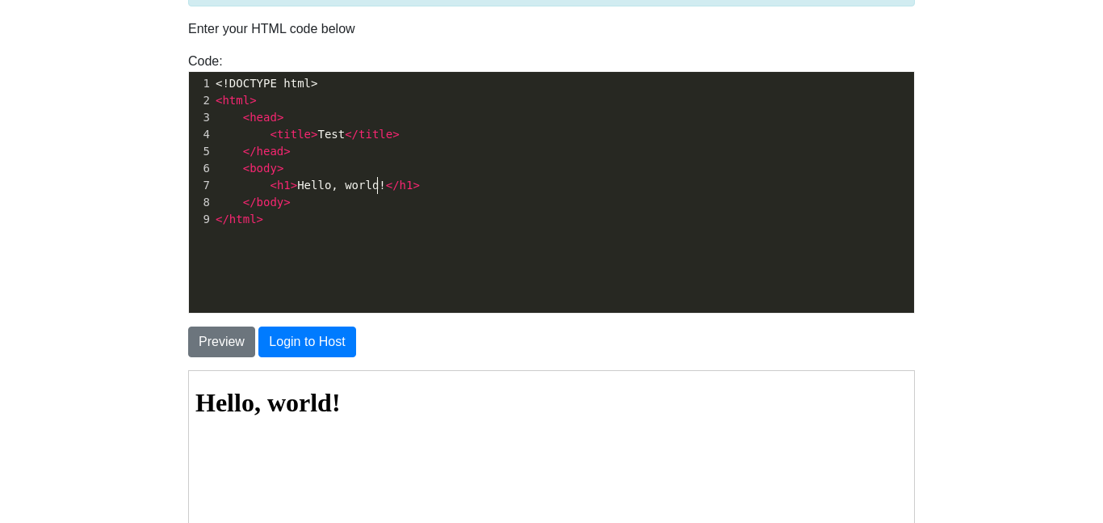
scroll to position [124, 0]
click at [258, 120] on span "head" at bounding box center [263, 117] width 27 height 13
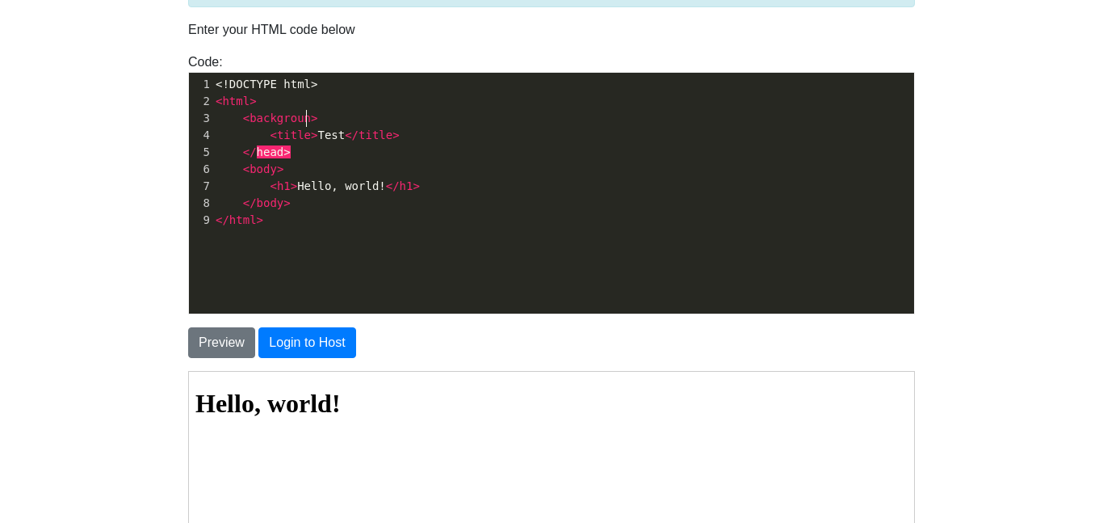
type textarea "background"
type textarea "<title>Test</title> </head>"
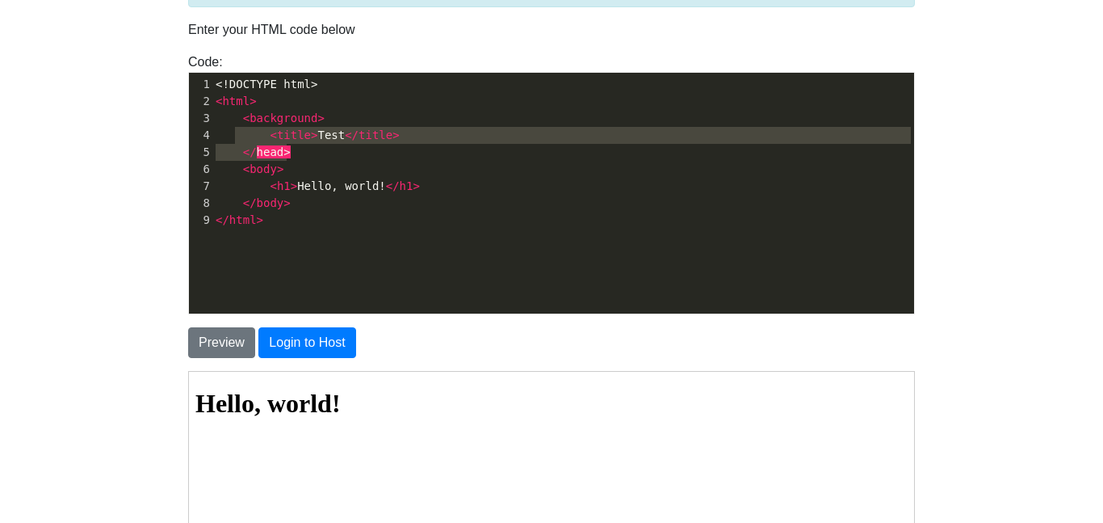
drag, startPoint x: 297, startPoint y: 155, endPoint x: 232, endPoint y: 140, distance: 67.2
click at [232, 140] on div "1 <!DOCTYPE html> 2 < html > 3 < background > 4 < title > Test </ title > 5 </ …" at bounding box center [563, 152] width 702 height 153
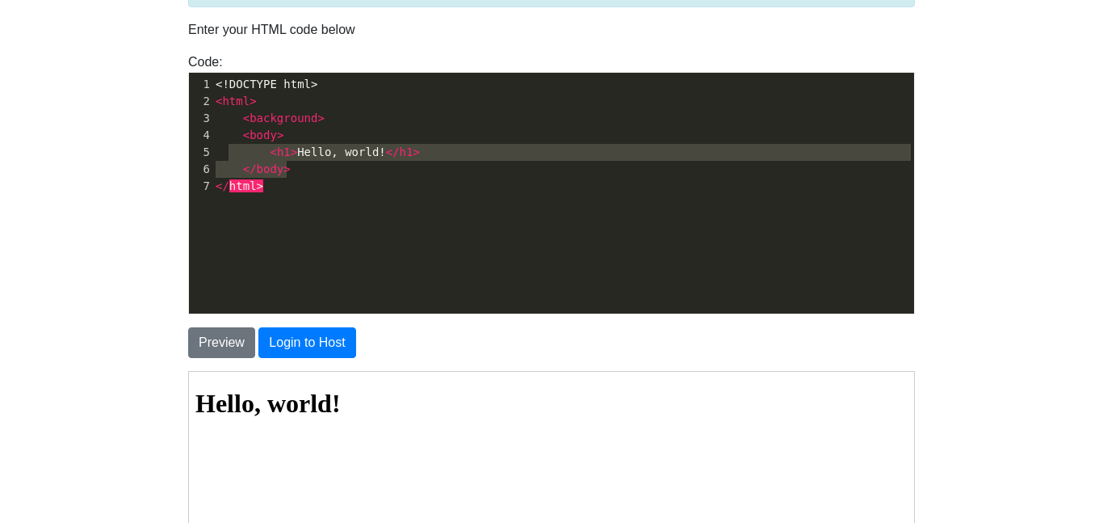
type textarea "<body> <h1>Hello, world!</h1> </body>"
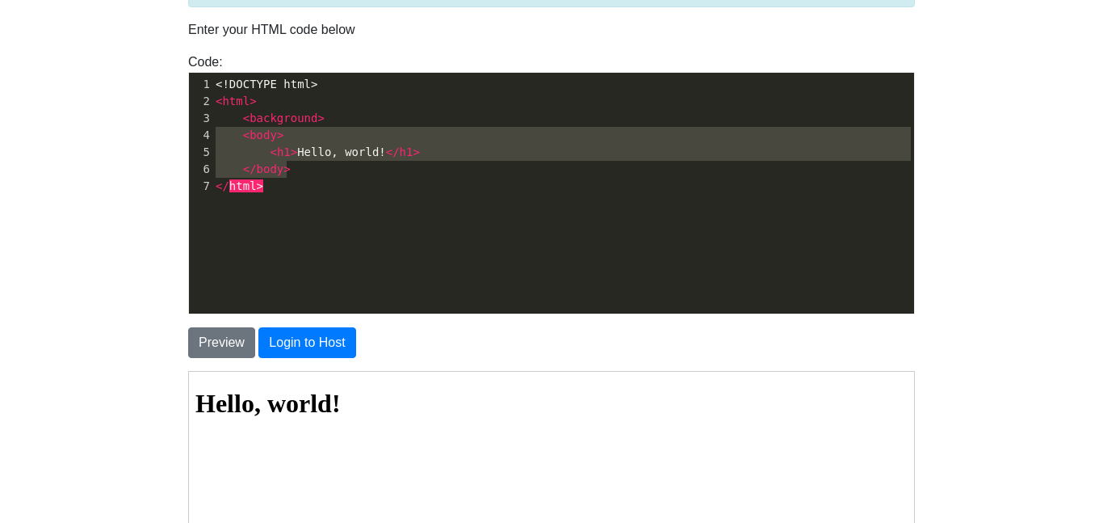
drag, startPoint x: 307, startPoint y: 175, endPoint x: 159, endPoint y: 130, distance: 154.6
click at [159, 130] on body "CodeTester Assessment Tool Widget Contact Login To save or host your HTML page,…" at bounding box center [551, 337] width 1103 height 923
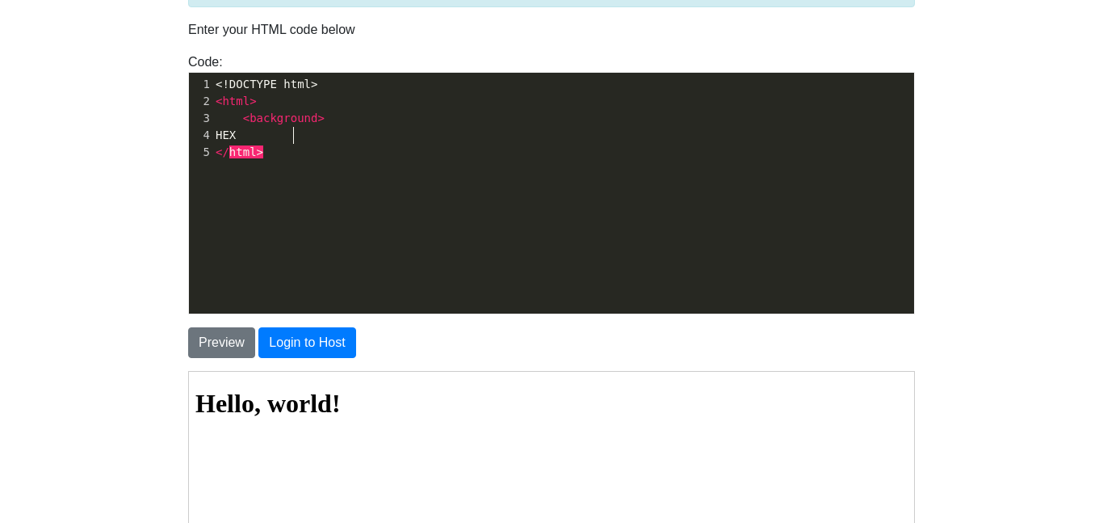
scroll to position [6, 38]
type textarea "HEX ="
type textarea "#808080"
type textarea "<."
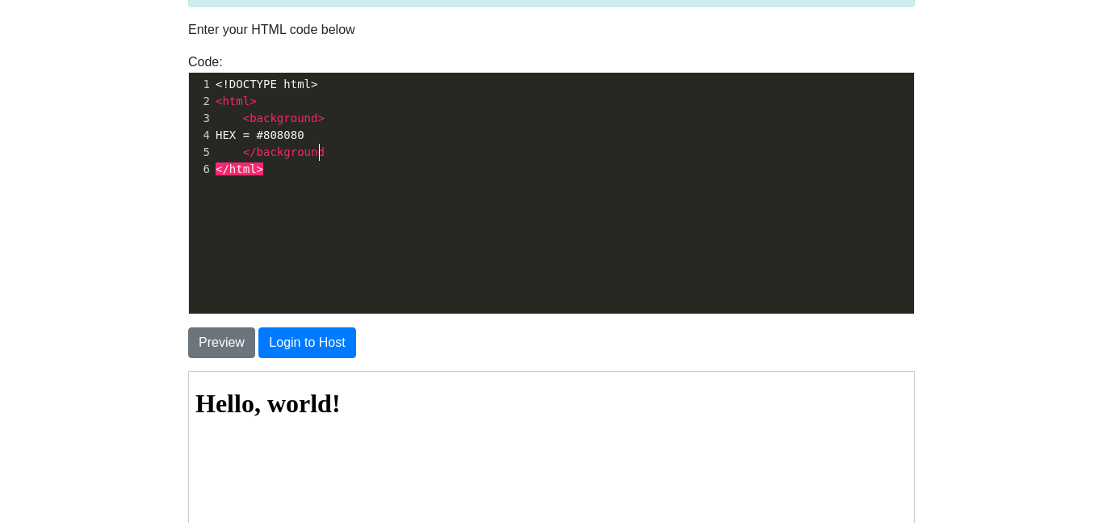
scroll to position [6, 77]
type textarea "/background>"
click at [240, 334] on button "Preview" at bounding box center [221, 342] width 67 height 31
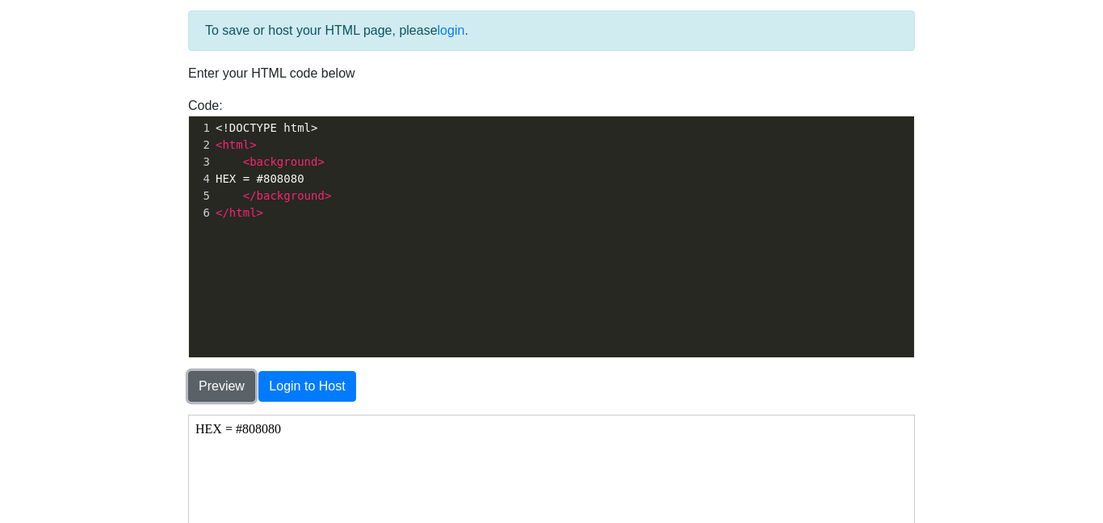
scroll to position [81, 0]
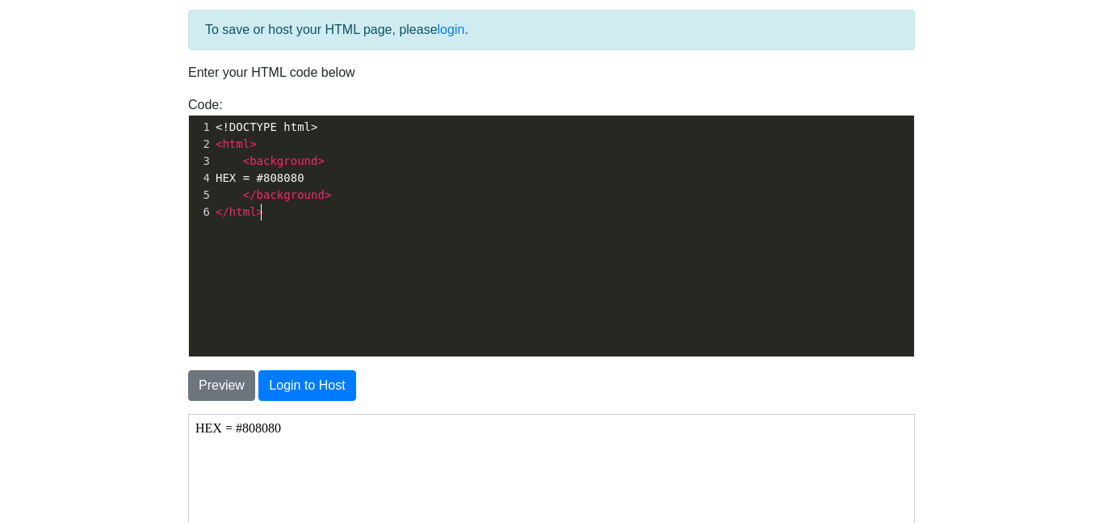
type textarea "<!DOCTYPE html> <html> <background> HEX = #808080 </background> </html>"
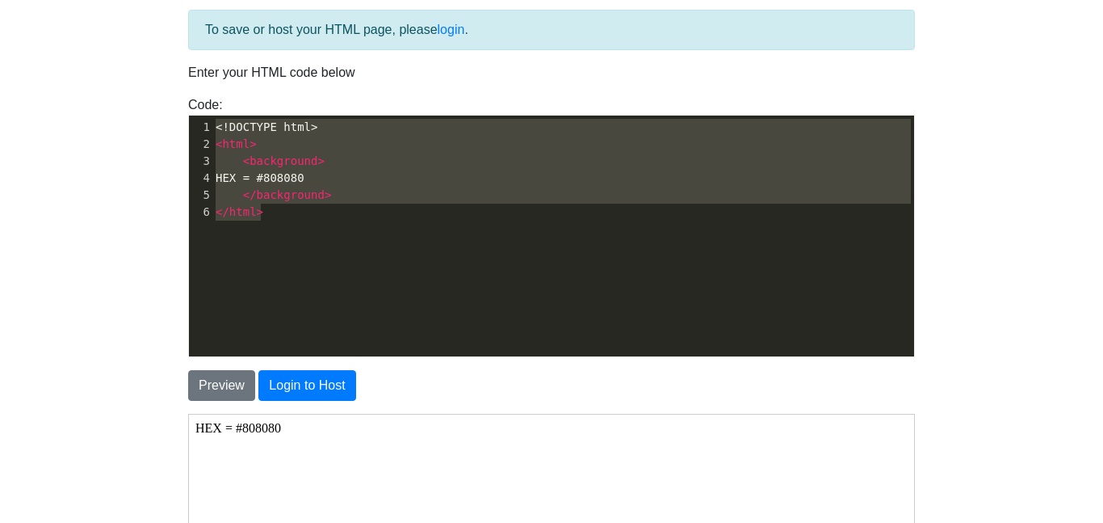
drag, startPoint x: 342, startPoint y: 251, endPoint x: 128, endPoint y: 112, distance: 254.5
click at [128, 112] on body "CodeTester Assessment Tool Widget Contact Login To save or host your HTML page,…" at bounding box center [551, 380] width 1103 height 923
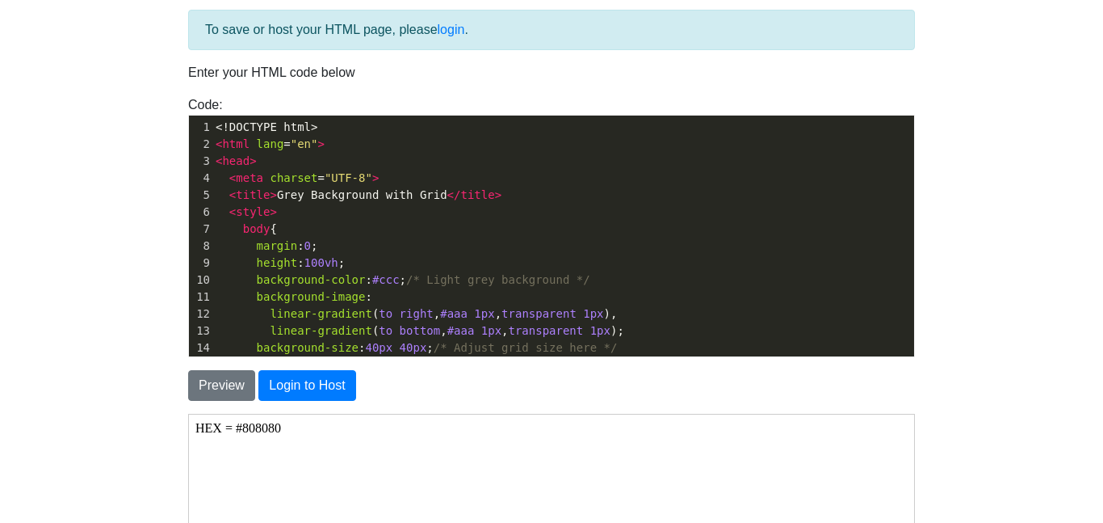
scroll to position [122, 0]
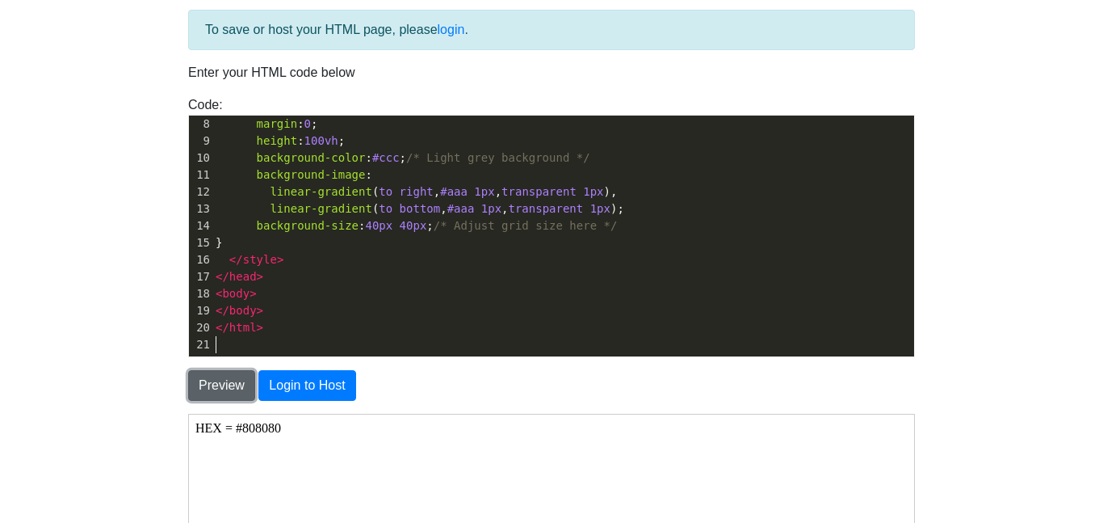
click at [212, 384] on button "Preview" at bounding box center [221, 385] width 67 height 31
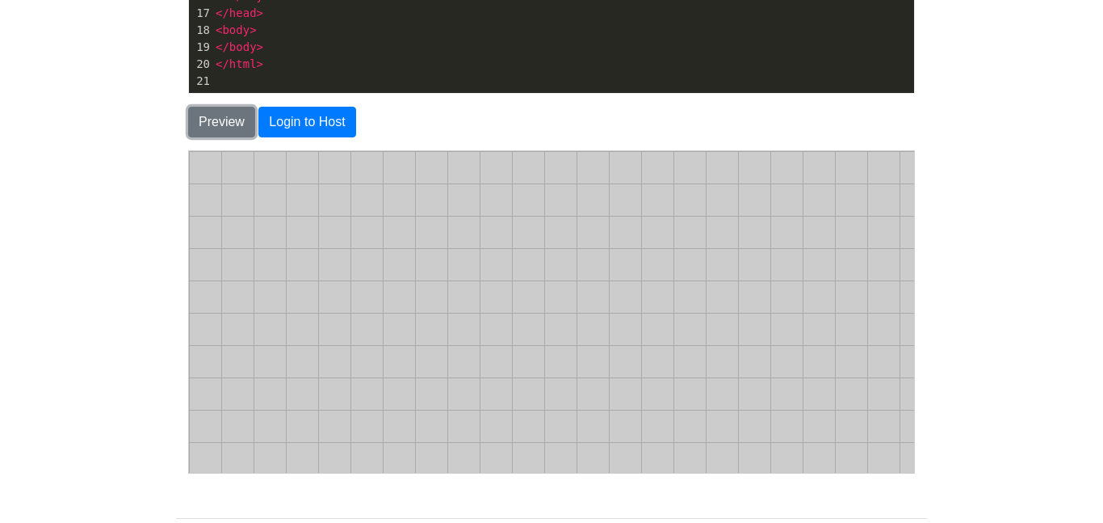
scroll to position [338, 0]
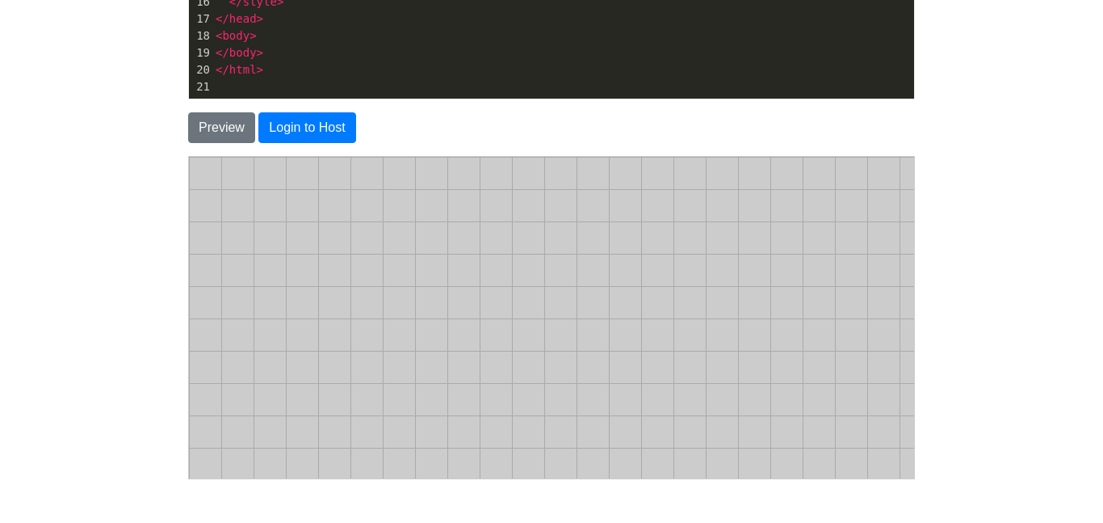
click at [397, 353] on body at bounding box center [550, 316] width 725 height 321
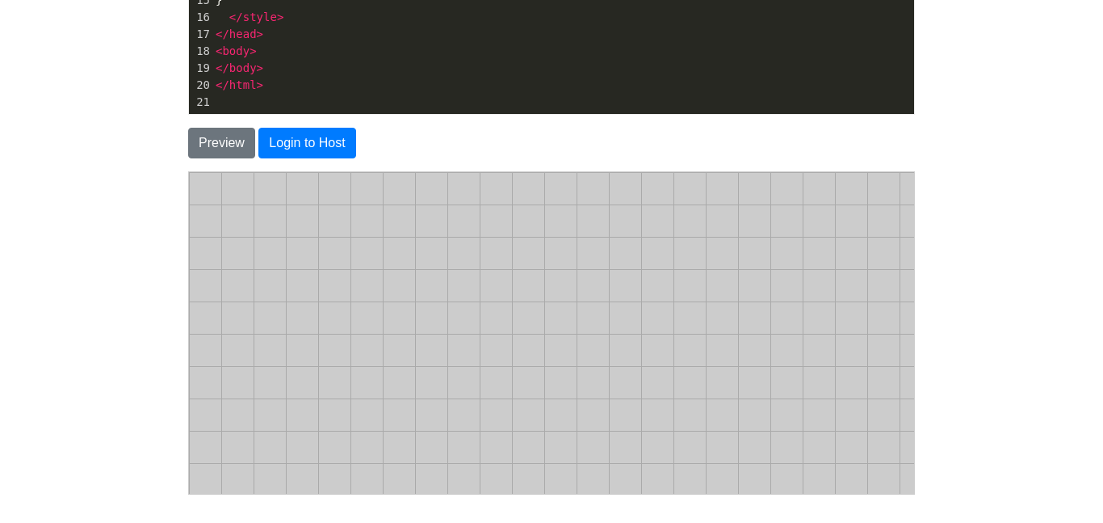
scroll to position [0, 0]
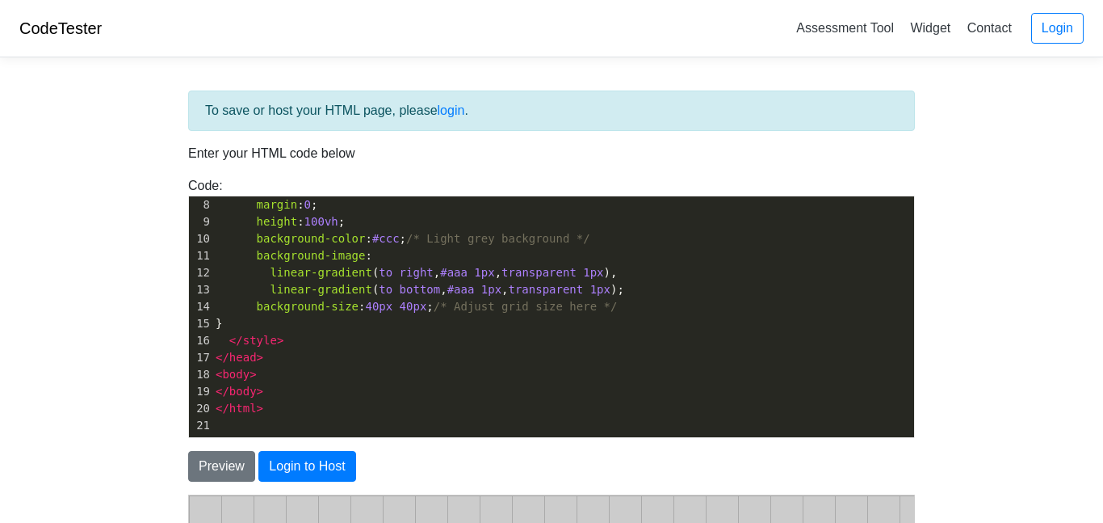
click at [273, 418] on pre "​" at bounding box center [563, 425] width 702 height 17
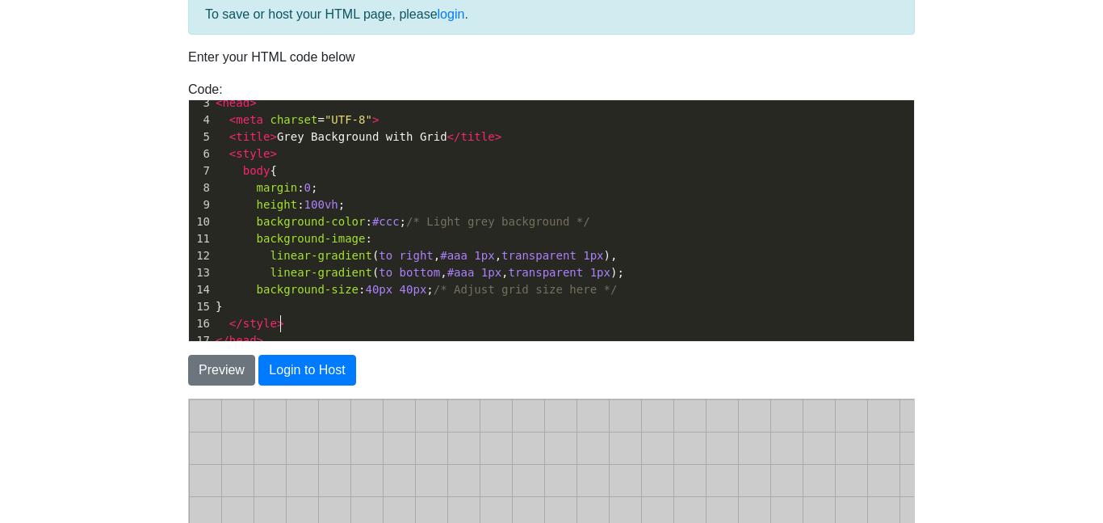
click at [447, 317] on pre "</ style >" at bounding box center [563, 323] width 702 height 17
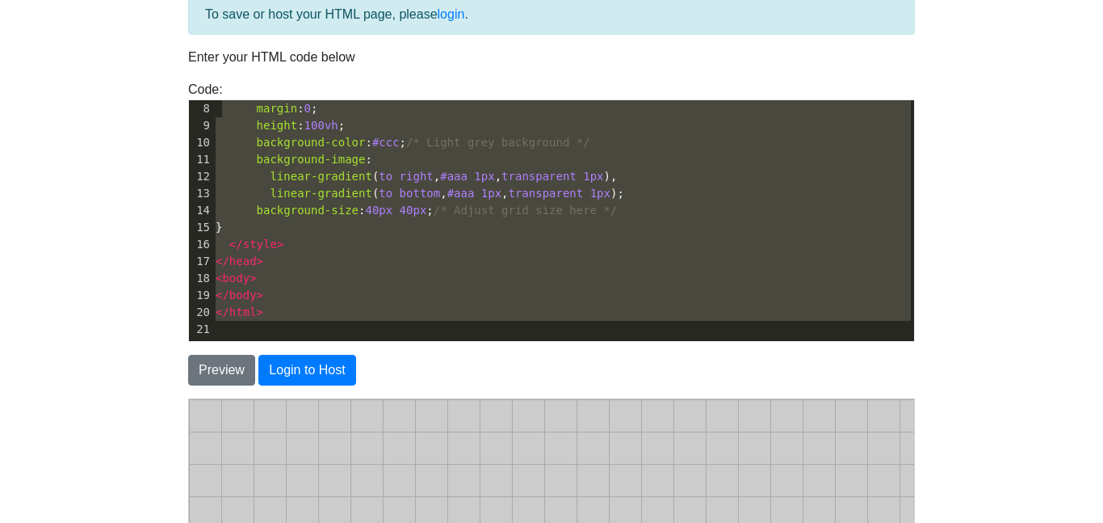
type textarea "<!DOCTYPE html> <html lang="en"> <head> <meta charset="UTF-8"> <title>Grey Back…"
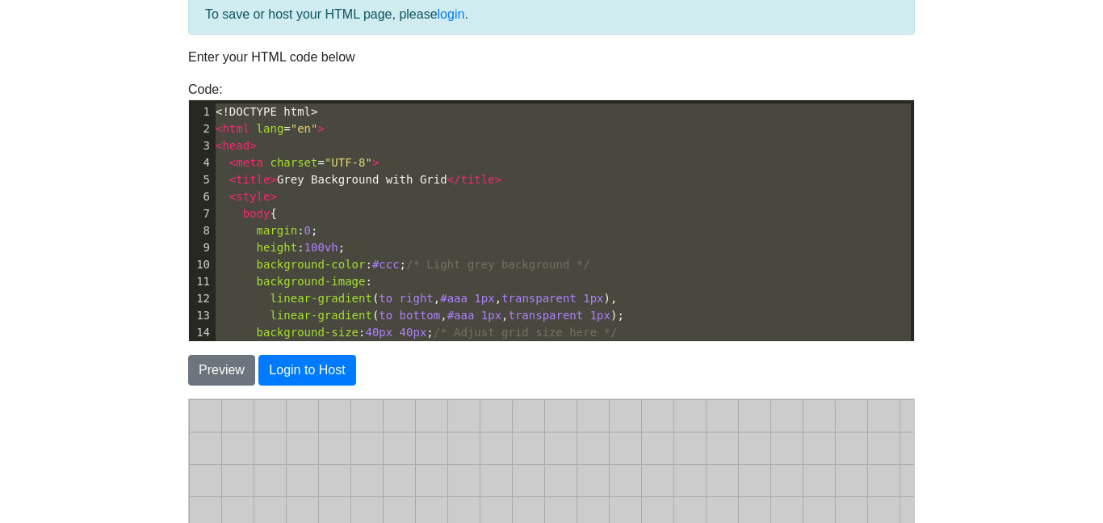
drag, startPoint x: 351, startPoint y: 321, endPoint x: 220, endPoint y: 35, distance: 314.8
click at [220, 35] on div "To save or host your HTML page, please login . Enter your HTML code below Code:…" at bounding box center [551, 360] width 751 height 733
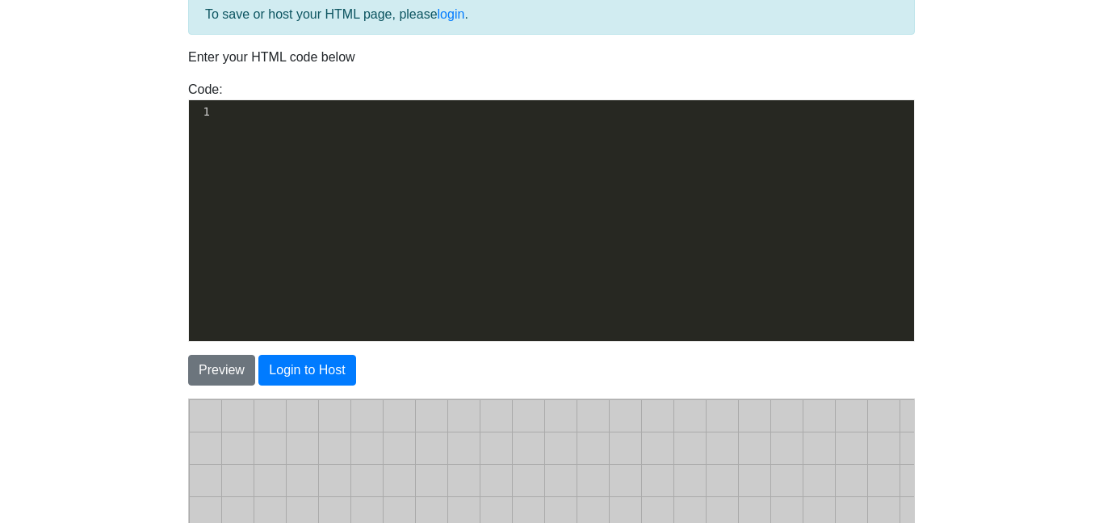
scroll to position [4311, 0]
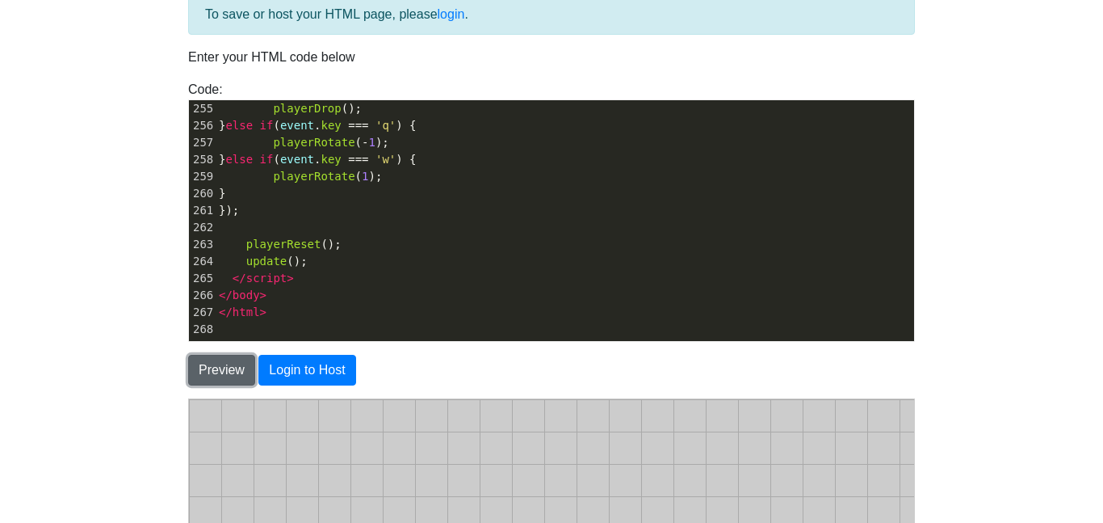
click at [200, 373] on button "Preview" at bounding box center [221, 370] width 67 height 31
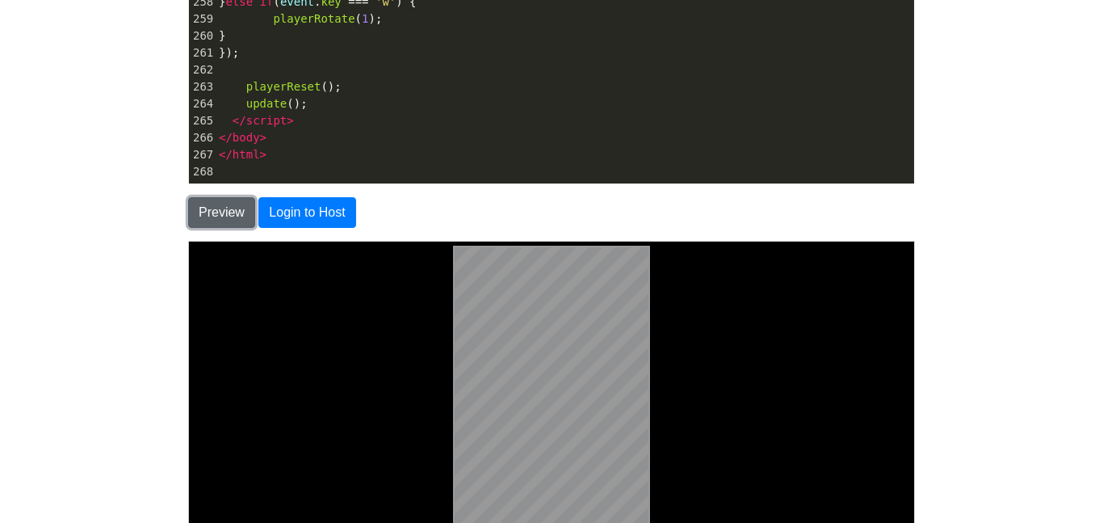
scroll to position [439, 0]
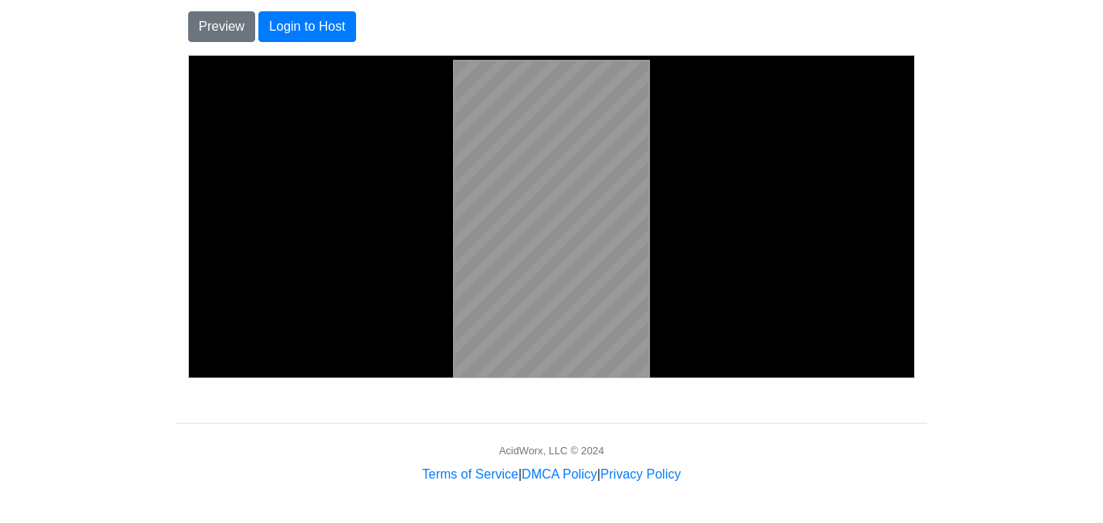
click at [445, 362] on body at bounding box center [551, 221] width 712 height 321
